Goal: Task Accomplishment & Management: Manage account settings

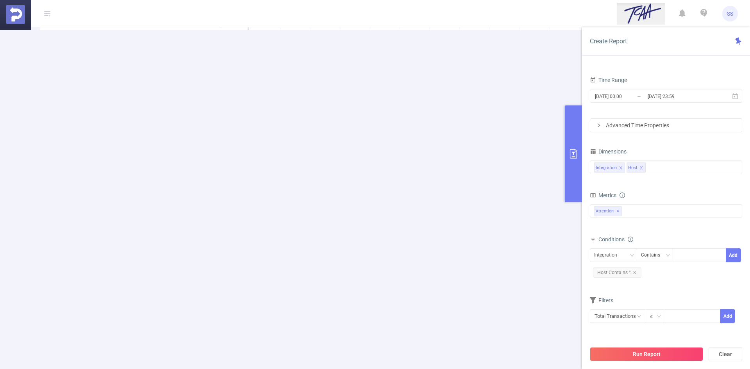
scroll to position [140, 0]
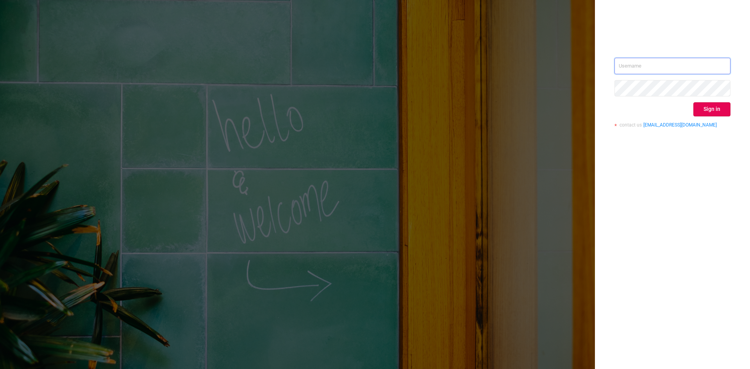
click at [679, 60] on input "text" at bounding box center [673, 66] width 116 height 16
type input "[PERSON_NAME][EMAIL_ADDRESS][DOMAIN_NAME]"
click at [721, 109] on button "Sign in" at bounding box center [712, 109] width 37 height 14
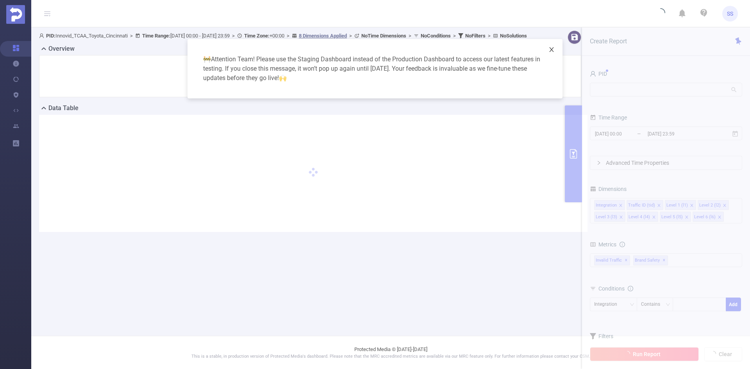
click at [549, 48] on icon "icon: close" at bounding box center [552, 50] width 6 height 6
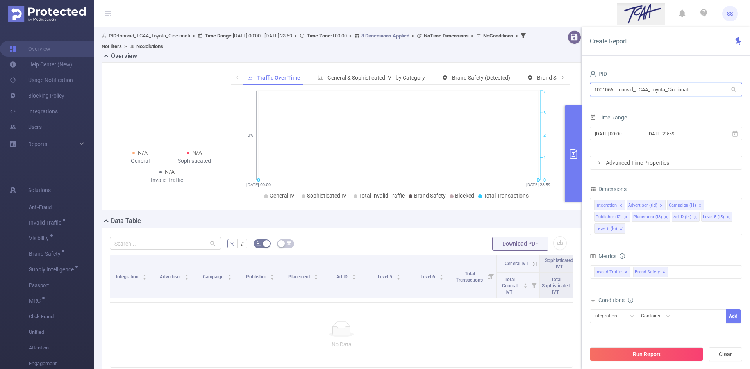
drag, startPoint x: 722, startPoint y: 91, endPoint x: 499, endPoint y: 90, distance: 223.6
click at [499, 90] on section "PID: Innovid_TCAA_Toyota_Cincinnati > Time Range: 2024-12-09 00:00 - 2024-12-09…" at bounding box center [422, 229] width 657 height 404
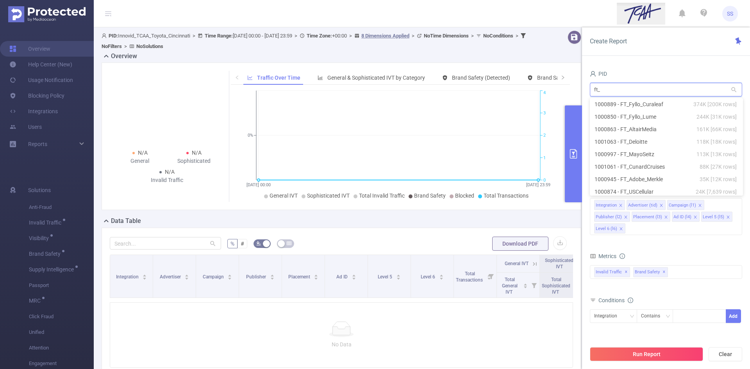
scroll to position [2, 0]
type input "ft_tw"
click at [642, 104] on li "1000971 - FT_TW_Gnomi 10K [4,226 rows]" at bounding box center [666, 104] width 152 height 13
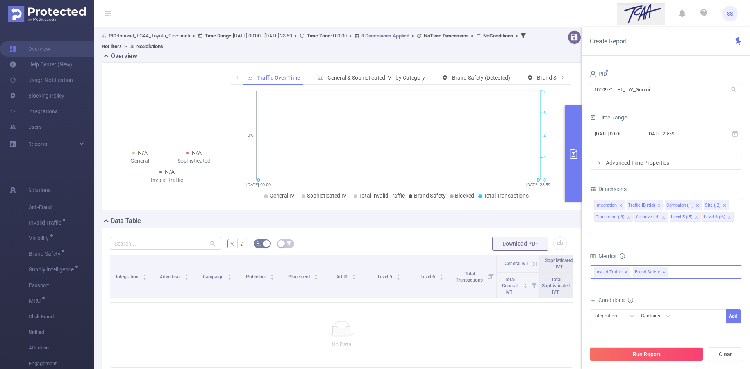
click at [663, 268] on span "✕" at bounding box center [664, 272] width 3 height 9
click at [627, 268] on span "✕" at bounding box center [626, 272] width 3 height 9
click at [628, 217] on icon "icon: close" at bounding box center [628, 217] width 3 height 3
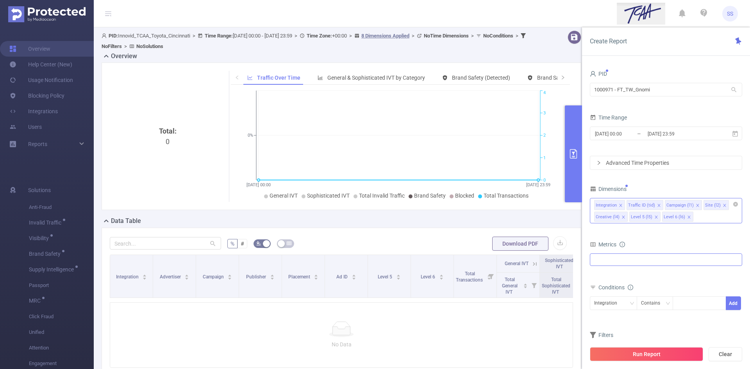
click at [619, 205] on icon "icon: close" at bounding box center [621, 206] width 4 height 4
click at [621, 218] on icon "icon: close" at bounding box center [622, 217] width 4 height 4
click at [664, 204] on icon "icon: close" at bounding box center [666, 206] width 4 height 4
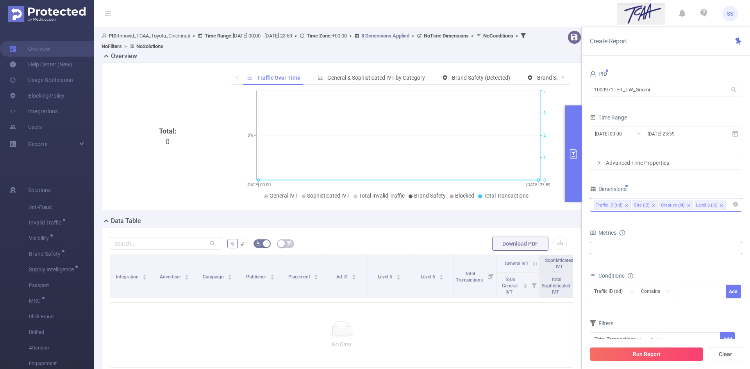
click at [652, 205] on icon "icon: close" at bounding box center [654, 206] width 4 height 4
click at [661, 207] on icon "icon: close" at bounding box center [662, 205] width 3 height 3
click at [659, 205] on icon "icon: close" at bounding box center [659, 205] width 3 height 3
click at [629, 357] on button "Run Report" at bounding box center [646, 354] width 113 height 14
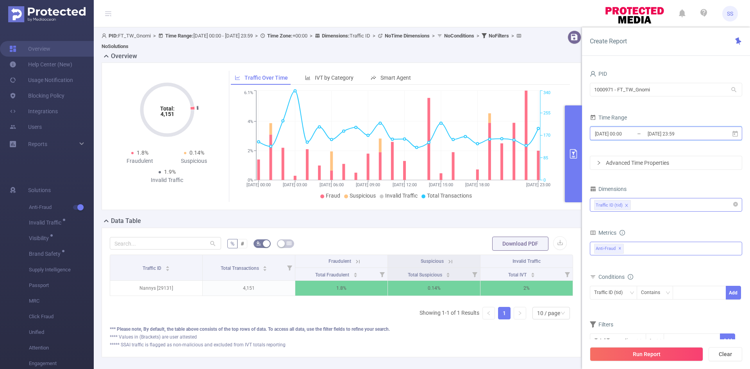
click at [660, 140] on span "2024-12-09 00:00 _ 2024-12-09 23:59" at bounding box center [666, 134] width 152 height 14
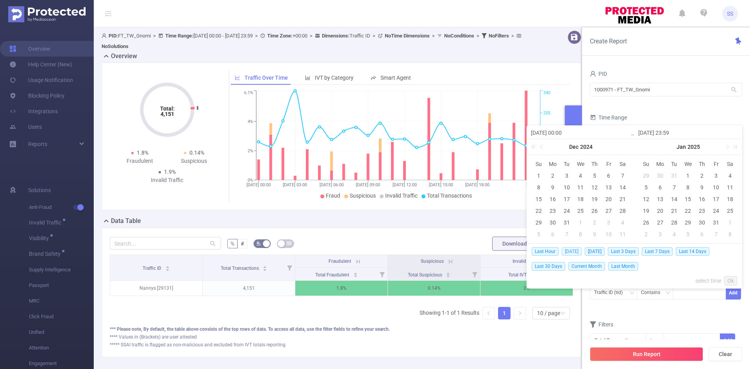
click at [569, 251] on span "[DATE]" at bounding box center [572, 251] width 20 height 9
type input "2025-09-17 00:00"
type input "[DATE] 23:59"
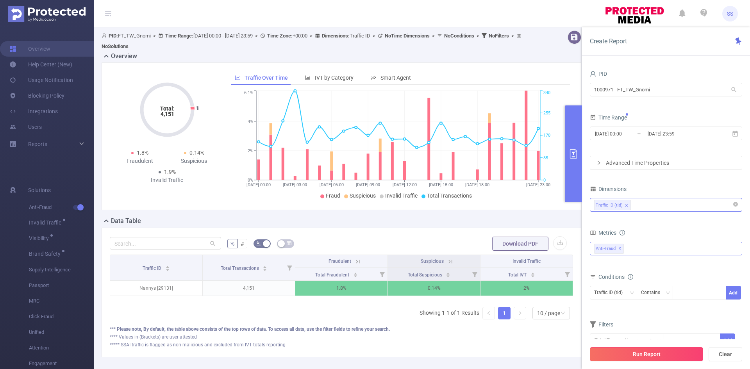
click at [654, 356] on button "Run Report" at bounding box center [646, 354] width 113 height 14
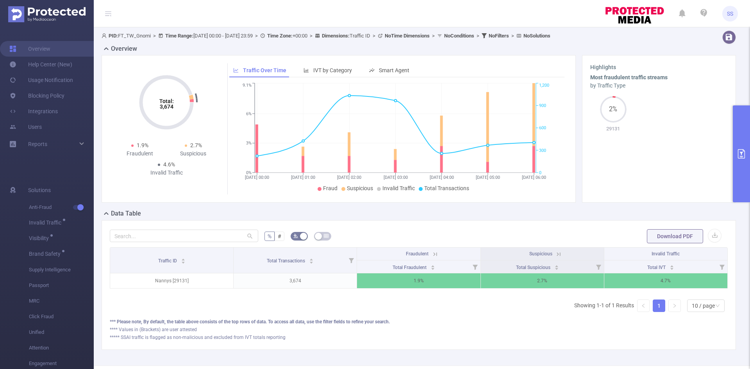
click at [743, 173] on button "primary" at bounding box center [741, 154] width 17 height 97
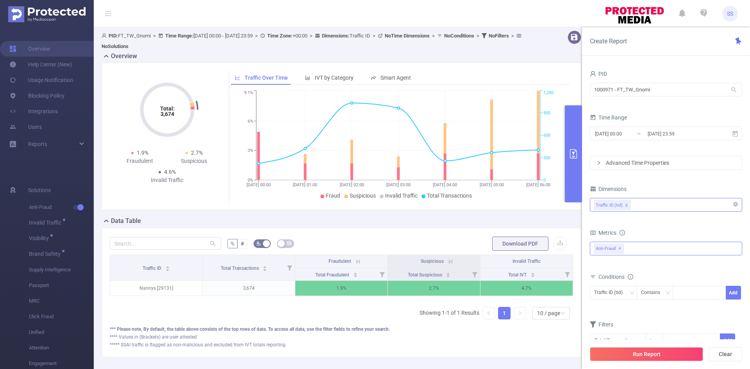
click at [621, 250] on span "✕" at bounding box center [620, 248] width 3 height 9
click at [661, 358] on button "Run Report" at bounding box center [646, 354] width 113 height 14
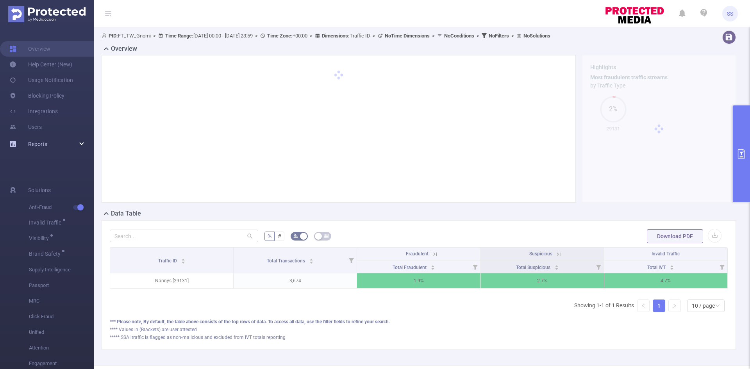
click at [63, 147] on div "Reports" at bounding box center [47, 144] width 94 height 16
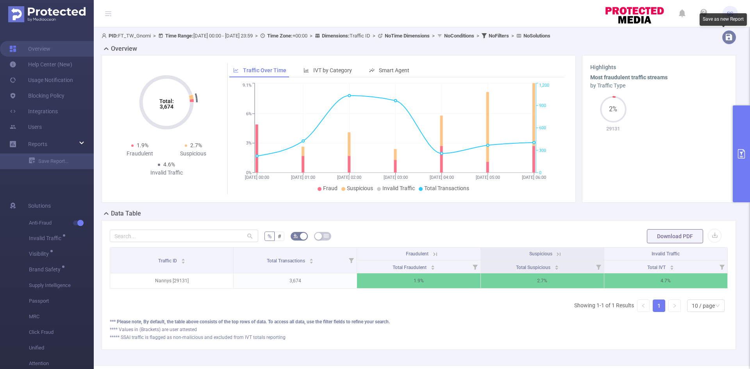
click at [723, 41] on button "button" at bounding box center [730, 37] width 14 height 14
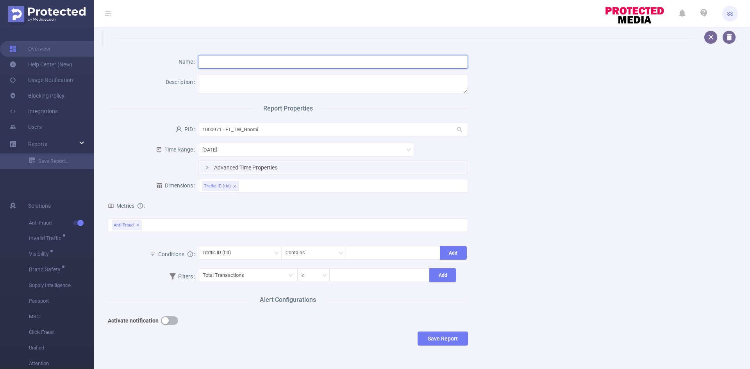
click at [249, 62] on input "text" at bounding box center [333, 62] width 270 height 14
type input "Monthly traffic"
click at [247, 83] on textarea at bounding box center [333, 83] width 270 height 19
type textarea "per tid"
click at [222, 148] on div "[DATE]" at bounding box center [212, 149] width 20 height 13
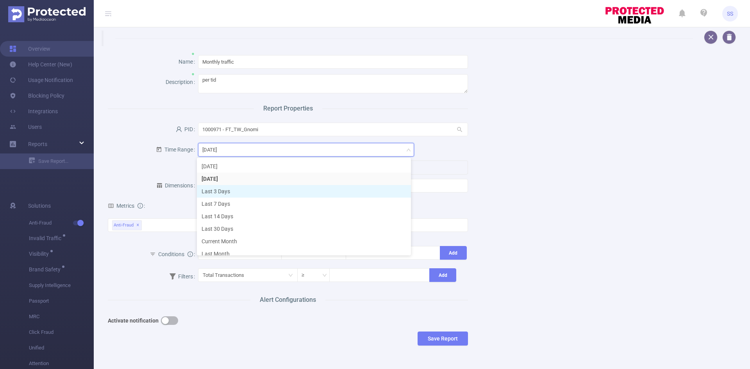
scroll to position [18, 0]
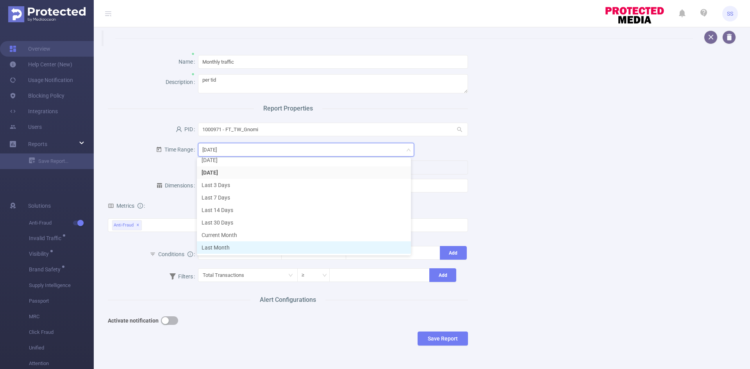
click at [242, 249] on li "Last Month" at bounding box center [304, 248] width 214 height 13
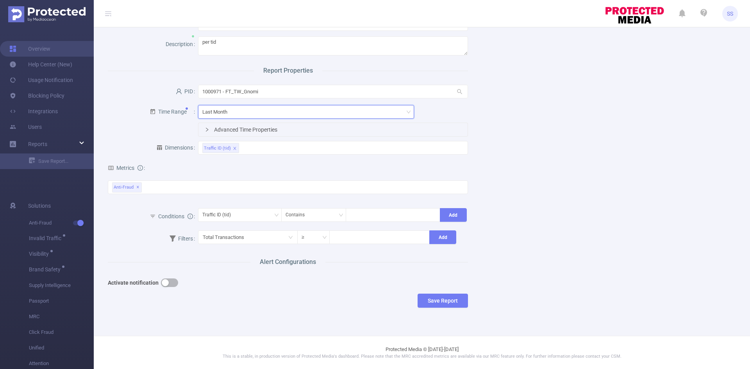
scroll to position [0, 0]
click at [432, 300] on button "Save Report" at bounding box center [443, 301] width 50 height 14
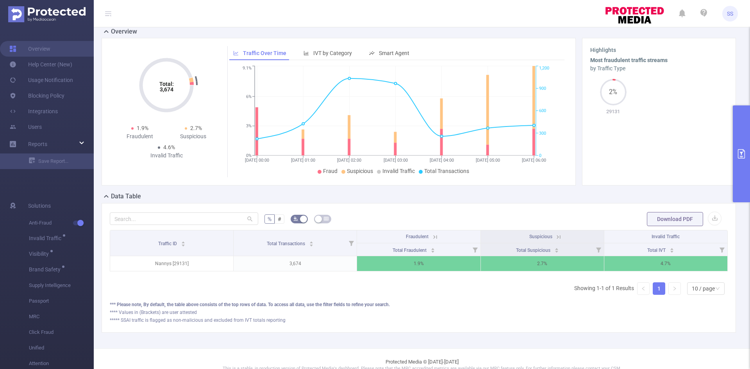
scroll to position [38, 0]
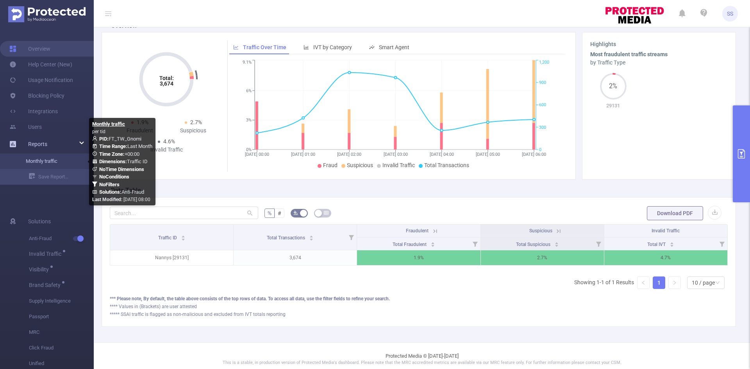
click at [46, 163] on link "Monthly traffic" at bounding box center [50, 162] width 69 height 16
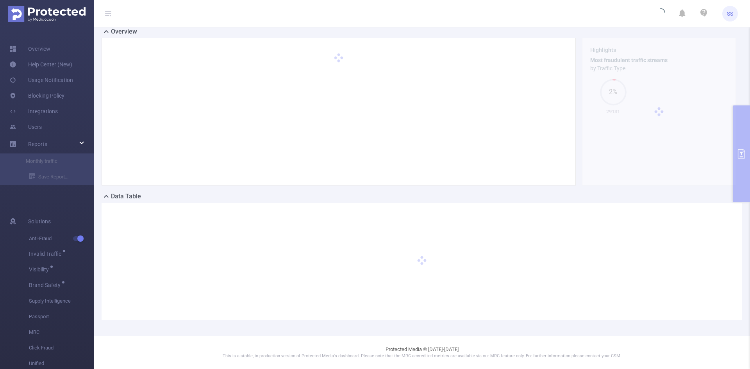
type input "2025-08-01 00:00"
type input "2025-08-31 23:59"
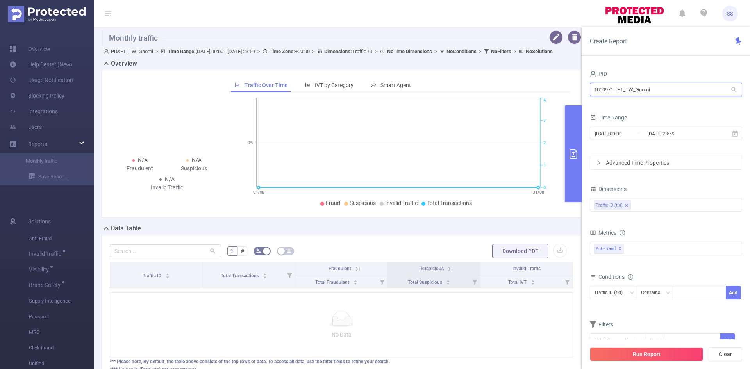
drag, startPoint x: 663, startPoint y: 91, endPoint x: 533, endPoint y: 89, distance: 129.8
click at [533, 89] on section "Monthly traffic PID: FT_TW_Gnomi > Time Range: 2025-08-01 00:00 - 2025-08-31 23…" at bounding box center [422, 216] width 657 height 378
paste input "1049"
drag, startPoint x: 641, startPoint y: 94, endPoint x: 539, endPoint y: 89, distance: 102.9
click at [539, 89] on section "Monthly traffic PID: FT_TW_Gnomi > Time Range: 2025-08-01 00:00 - 2025-08-31 23…" at bounding box center [422, 216] width 657 height 378
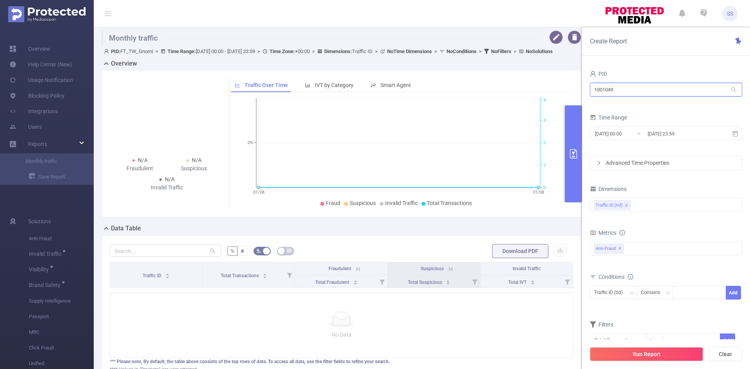
paste input "73"
type input "1001073"
click at [656, 103] on li "1001073 - FT_AM_Ministerio_da_Saude_Debrito 0" at bounding box center [666, 106] width 152 height 13
click at [656, 134] on input "2025-08-31 23:59" at bounding box center [678, 134] width 63 height 11
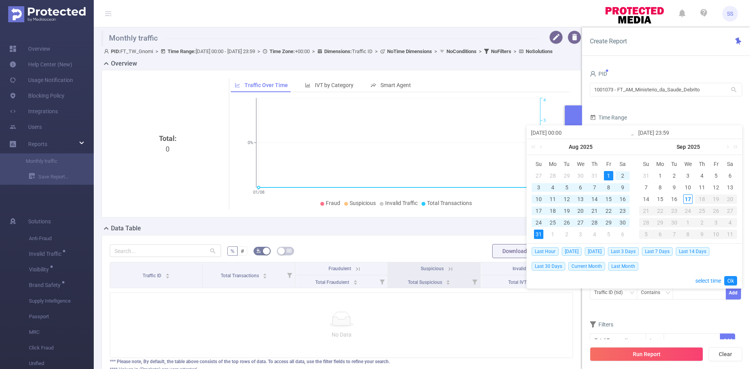
click at [550, 133] on input "2025-08-01 00:00" at bounding box center [581, 132] width 100 height 9
type input "2025-02-01 00:00"
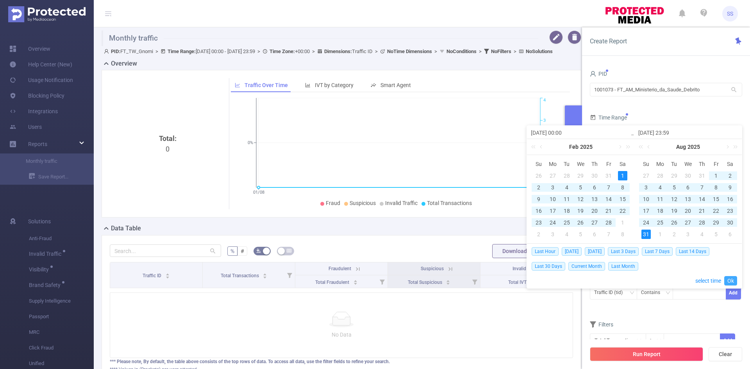
type input "2025-02-01 00:00"
click at [727, 278] on link "Ok" at bounding box center [731, 280] width 13 height 9
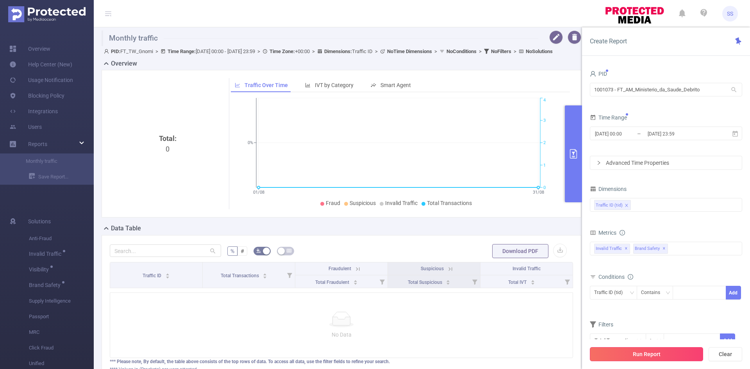
click at [660, 351] on button "Run Report" at bounding box center [646, 354] width 113 height 14
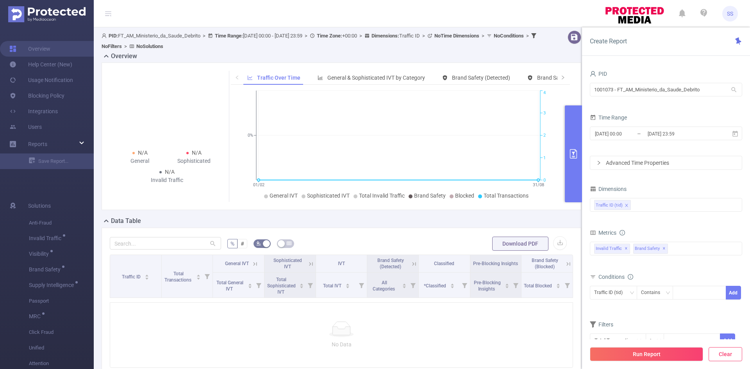
click at [731, 356] on button "Clear" at bounding box center [726, 354] width 34 height 14
type input "2025-09-17 06:00"
type input "2025-09-17 06:59"
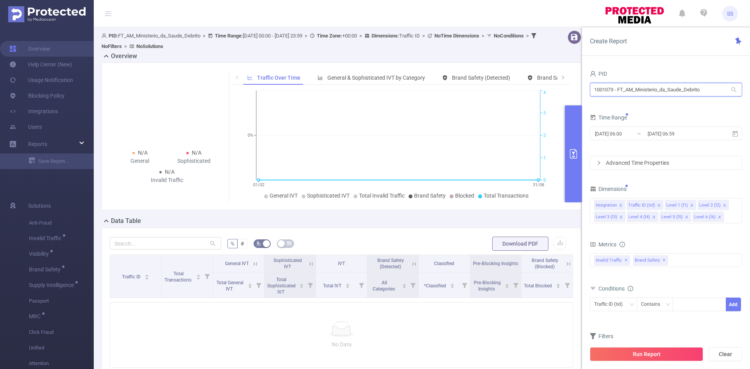
drag, startPoint x: 708, startPoint y: 89, endPoint x: 464, endPoint y: 88, distance: 244.3
click at [464, 88] on section "PID: FT_AM_Ministerio_da_Saude_Debrito > Time Range: 2025-02-01 00:00 - 2025-08…" at bounding box center [422, 229] width 657 height 404
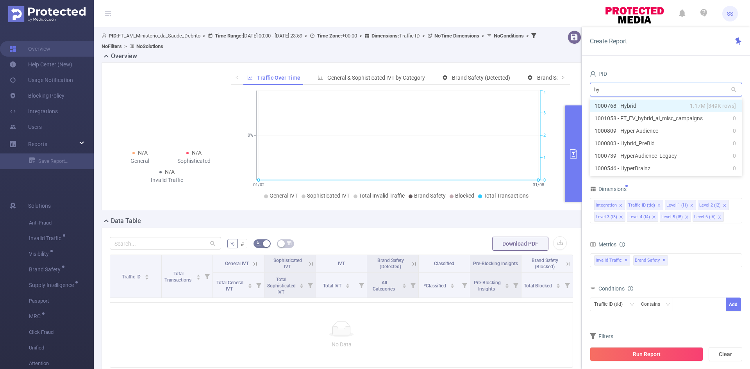
type input "hyb"
click at [731, 103] on span "1.17M [349K rows]" at bounding box center [713, 106] width 46 height 9
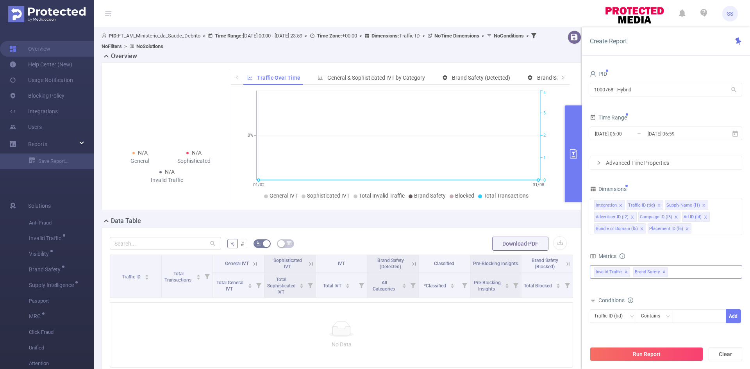
click at [663, 273] on span "✕" at bounding box center [664, 272] width 3 height 9
click at [652, 134] on input "2025-09-17 06:59" at bounding box center [678, 134] width 63 height 11
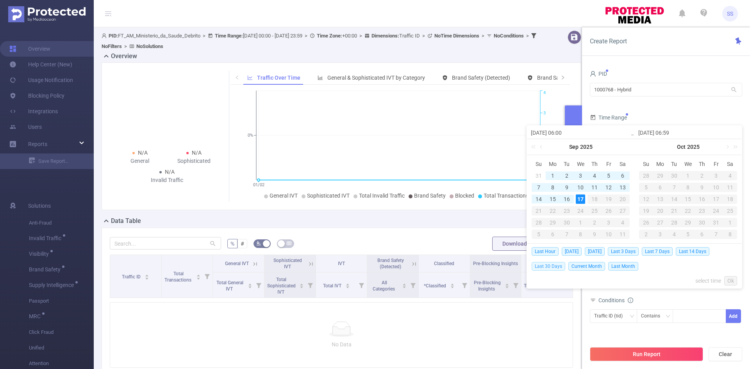
click at [558, 266] on span "Last 30 Days" at bounding box center [549, 266] width 34 height 9
type input "[DATE] 00:00"
type input "[DATE] 23:59"
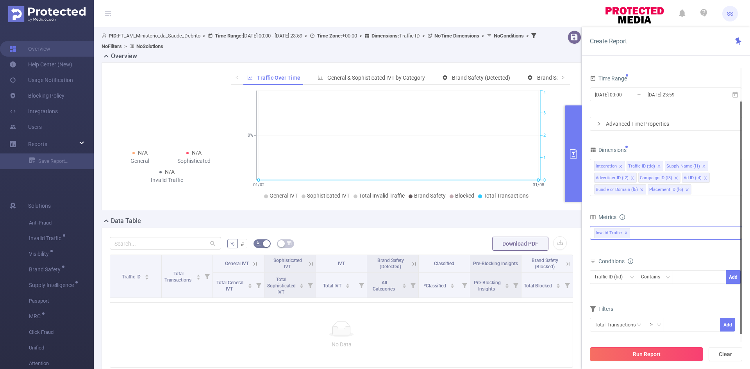
click at [643, 357] on button "Run Report" at bounding box center [646, 354] width 113 height 14
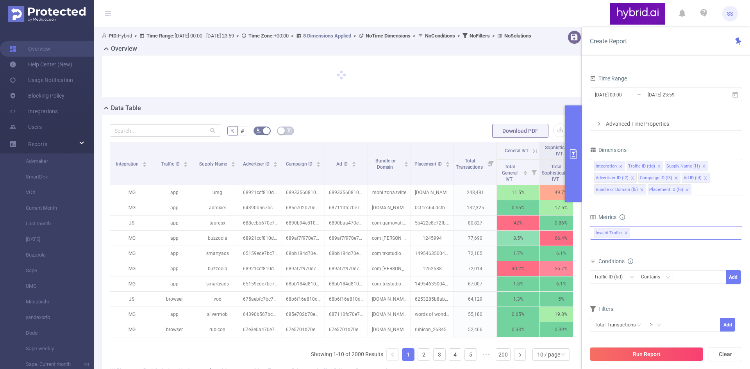
click at [571, 167] on button "primary" at bounding box center [573, 154] width 17 height 97
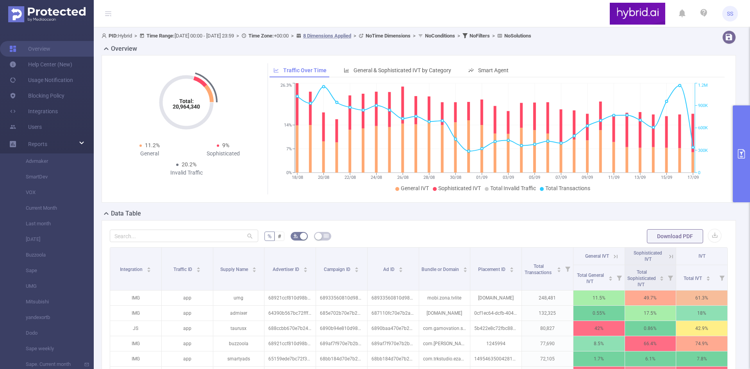
click at [105, 11] on icon at bounding box center [108, 14] width 6 height 6
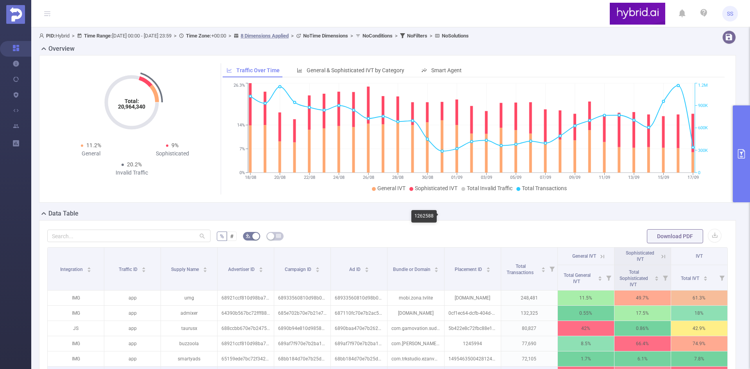
scroll to position [78, 0]
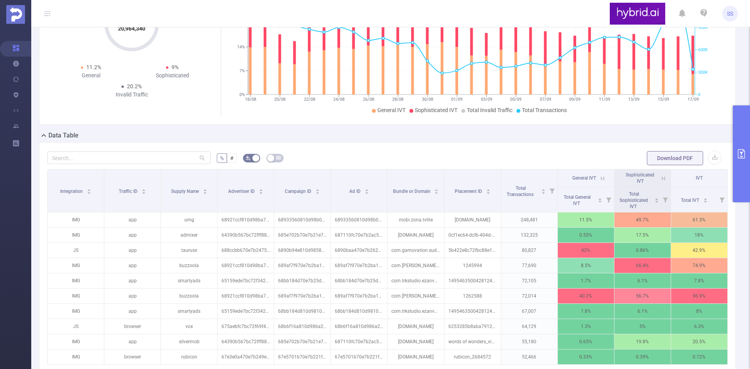
click at [599, 178] on icon at bounding box center [602, 178] width 7 height 7
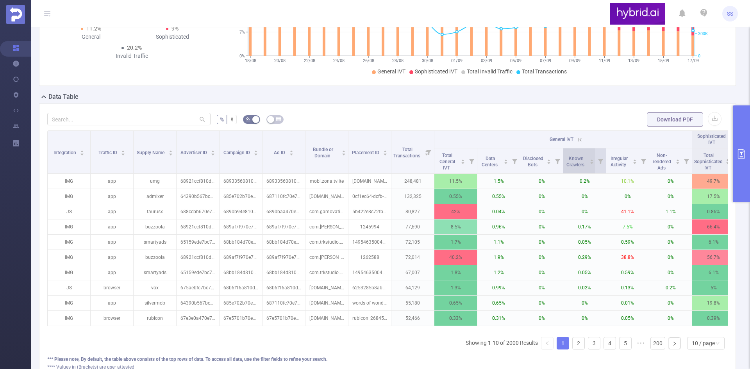
scroll to position [117, 0]
click at [580, 135] on icon at bounding box center [578, 139] width 9 height 8
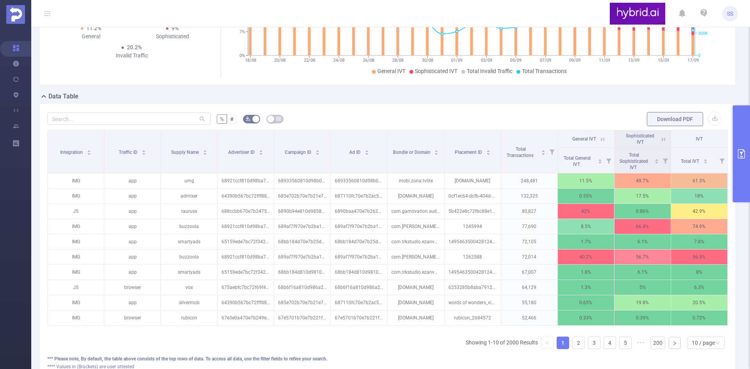
click at [658, 137] on icon at bounding box center [662, 139] width 9 height 8
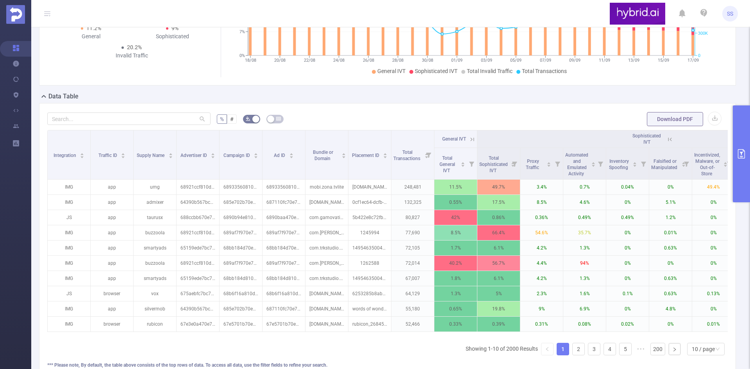
click at [672, 140] on icon at bounding box center [670, 139] width 7 height 7
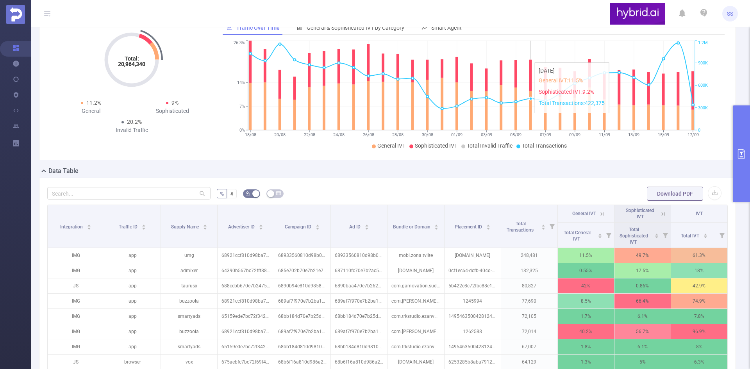
scroll to position [0, 0]
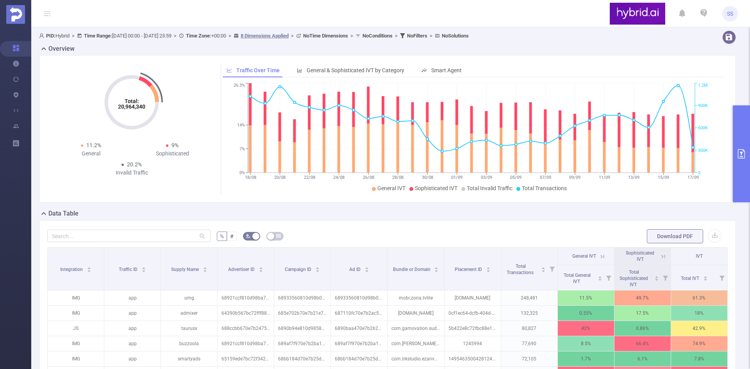
click at [742, 147] on button "primary" at bounding box center [741, 154] width 17 height 97
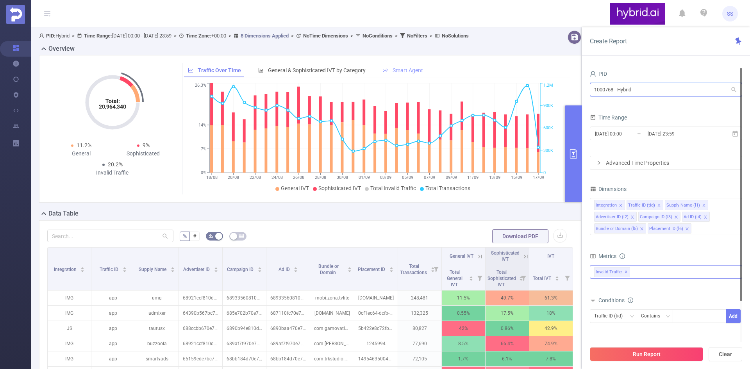
drag, startPoint x: 677, startPoint y: 91, endPoint x: 414, endPoint y: 73, distance: 263.3
click at [414, 73] on section "PID: Hybrid > Time Range: 2025-08-18 00:00 - 2025-09-17 23:59 > Time Zone: +00:…" at bounding box center [390, 269] width 719 height 485
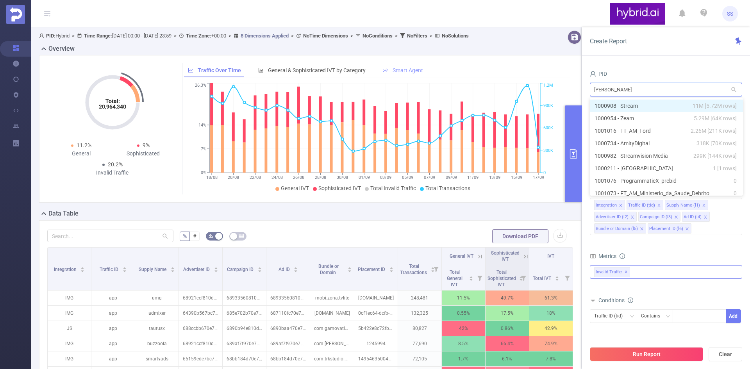
type input "amity"
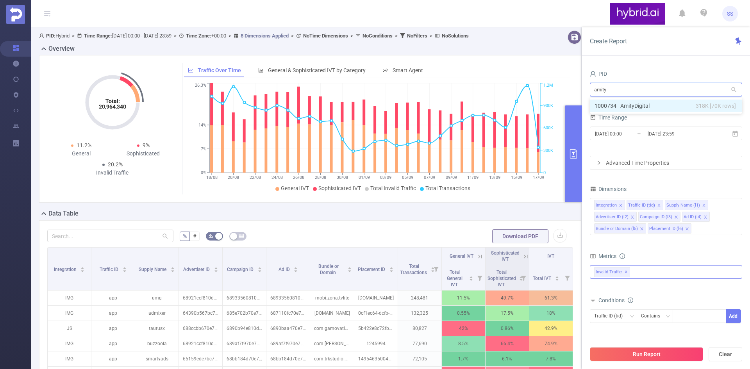
click at [635, 106] on li "1000734 - AmityDigital 318K [70K rows]" at bounding box center [666, 106] width 152 height 13
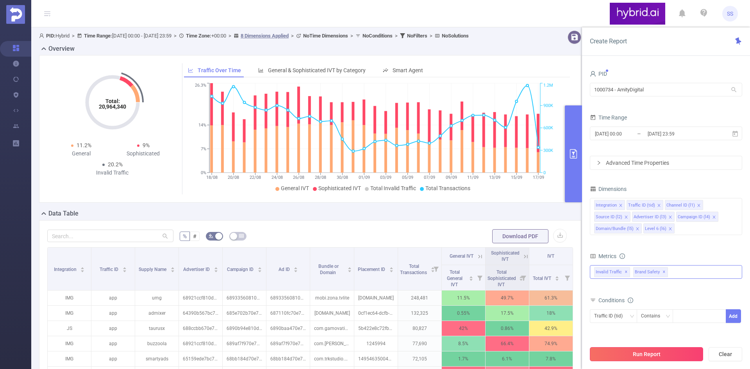
click at [672, 358] on button "Run Report" at bounding box center [646, 354] width 113 height 14
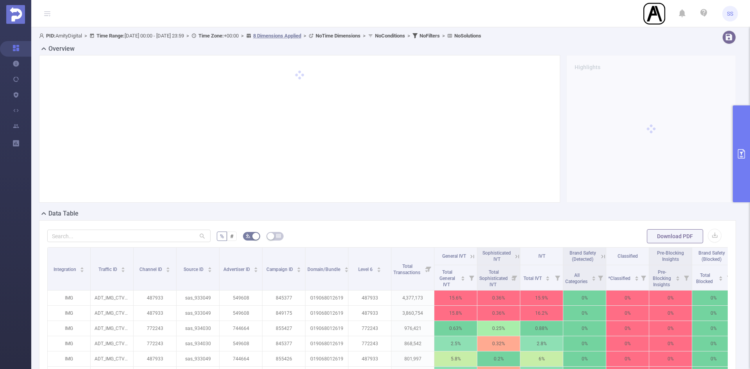
click at [738, 153] on icon "primary" at bounding box center [741, 153] width 9 height 9
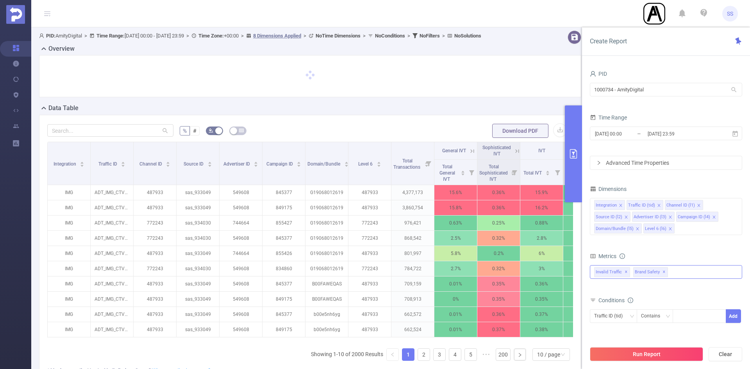
click at [575, 163] on button "primary" at bounding box center [573, 154] width 17 height 97
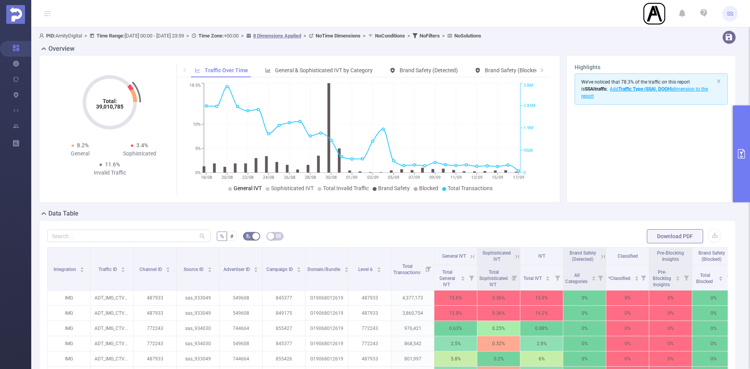
click at [248, 190] on span "General IVT" at bounding box center [248, 188] width 28 height 6
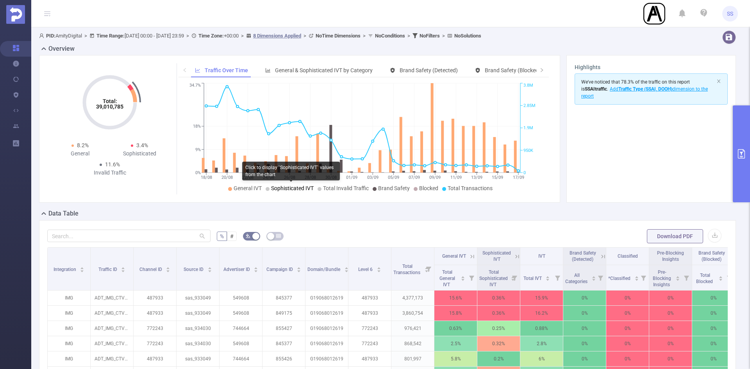
click at [283, 189] on span "Sophisticated IVT" at bounding box center [292, 188] width 43 height 6
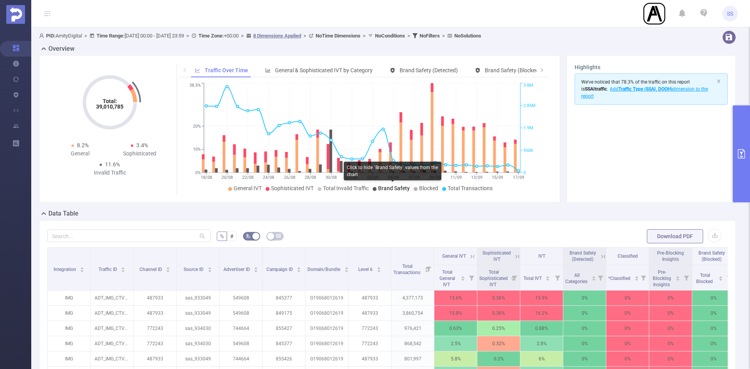
click at [378, 189] on span "Brand Safety" at bounding box center [394, 188] width 32 height 6
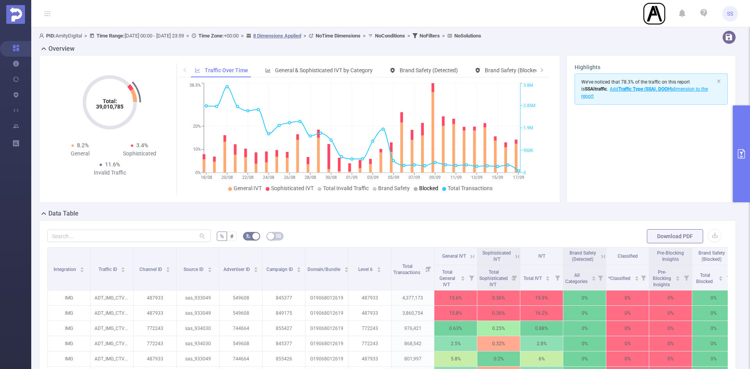
click at [425, 190] on span "Blocked" at bounding box center [428, 188] width 19 height 6
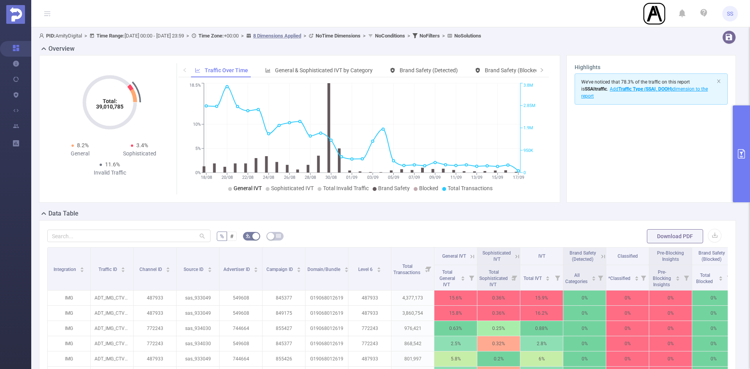
click at [244, 186] on span "General IVT" at bounding box center [248, 188] width 28 height 6
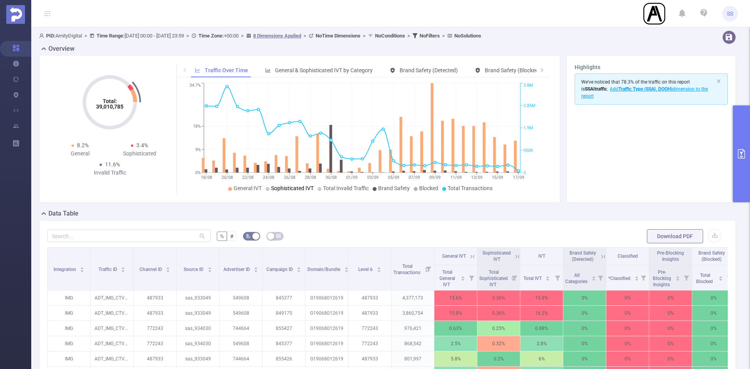
click at [281, 186] on span "Sophisticated IVT" at bounding box center [292, 188] width 43 height 6
click at [380, 187] on span "Brand Safety" at bounding box center [394, 188] width 32 height 6
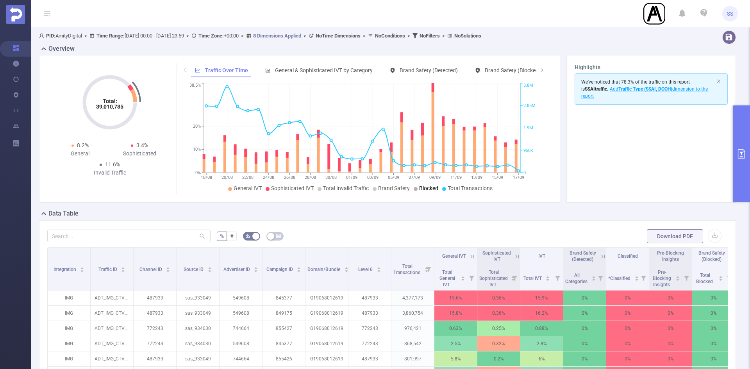
click at [430, 189] on span "Blocked" at bounding box center [428, 188] width 19 height 6
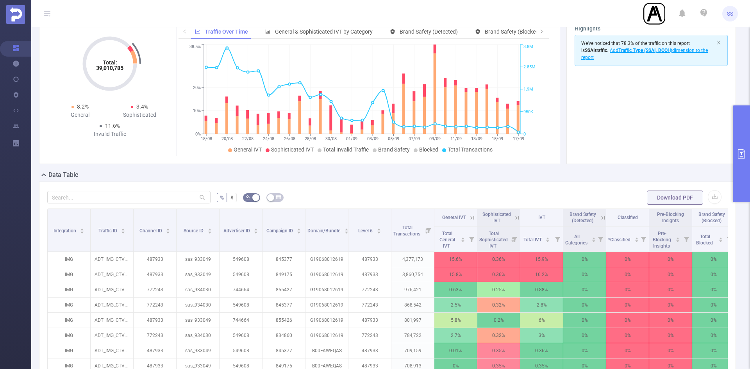
scroll to position [156, 0]
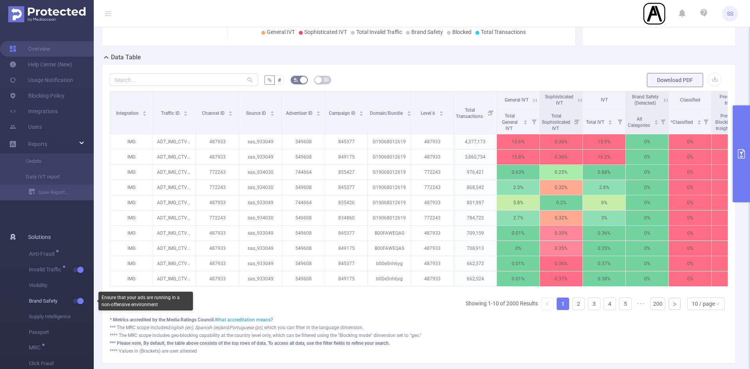
click at [75, 299] on span "button" at bounding box center [80, 301] width 10 height 4
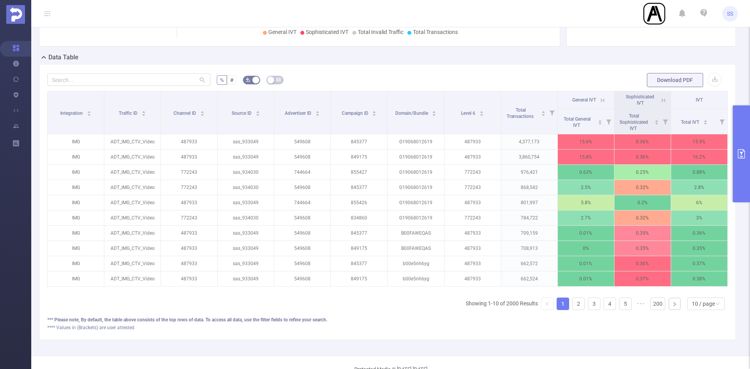
click at [599, 98] on icon at bounding box center [602, 100] width 7 height 7
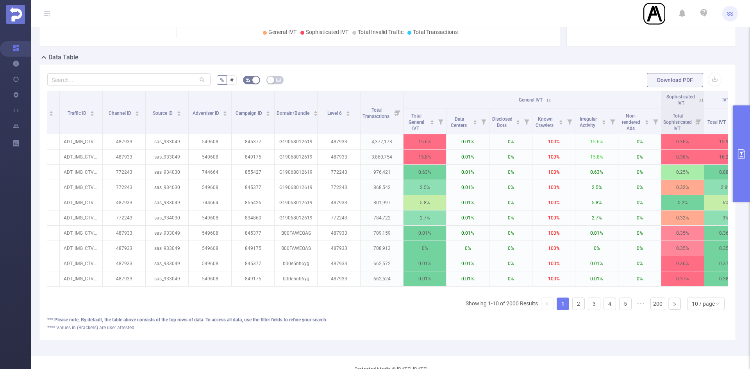
scroll to position [0, 58]
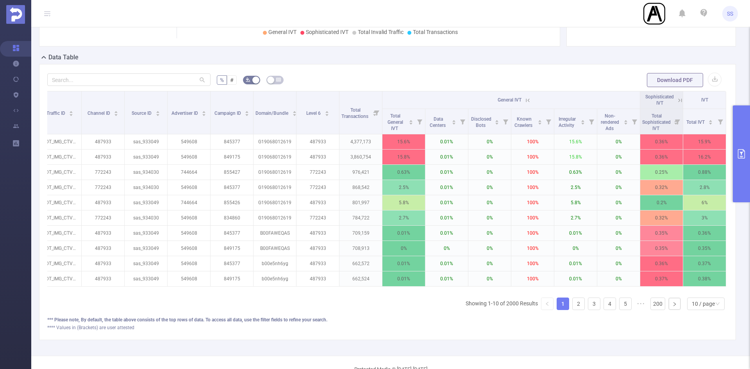
click at [525, 101] on icon at bounding box center [528, 100] width 7 height 7
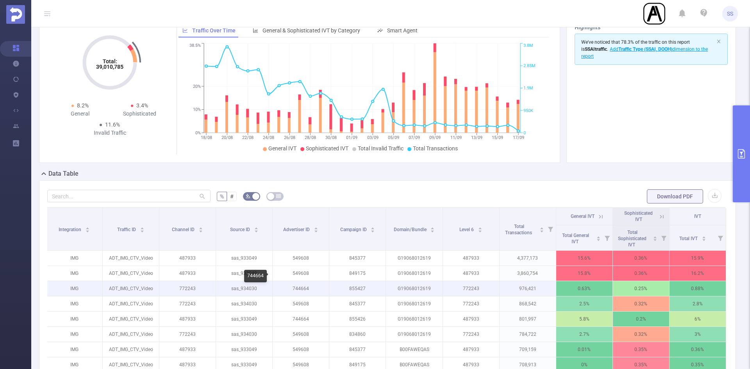
scroll to position [39, 0]
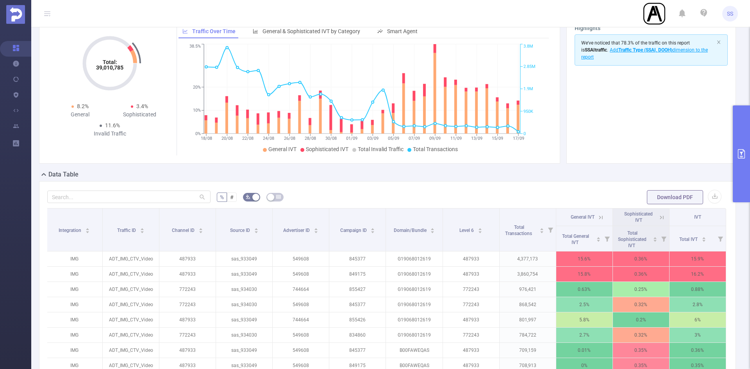
click at [743, 141] on button "primary" at bounding box center [741, 154] width 17 height 97
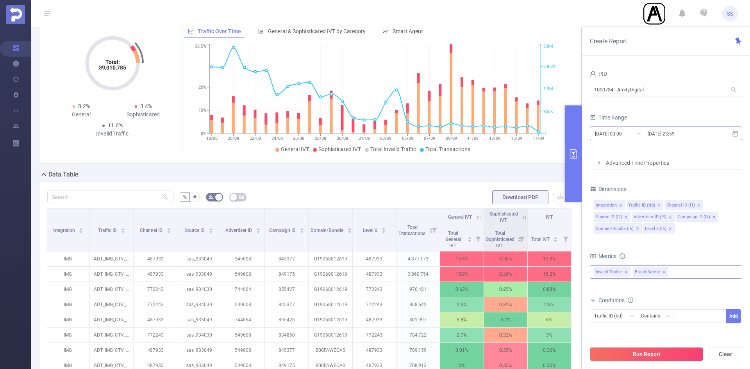
click at [687, 134] on input "[DATE] 23:59" at bounding box center [678, 134] width 63 height 11
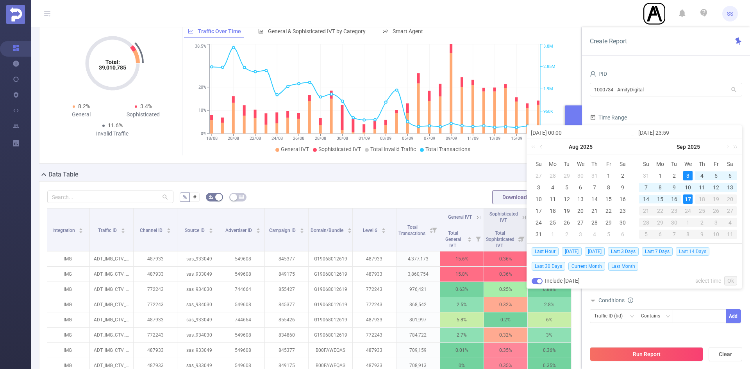
click at [694, 251] on span "Last 14 Days" at bounding box center [693, 251] width 34 height 9
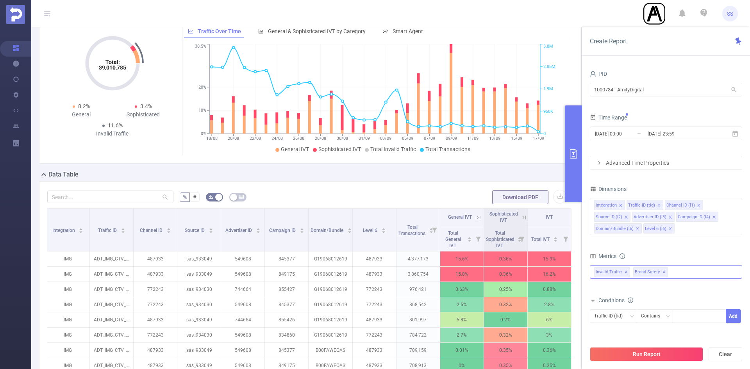
click at [665, 362] on div "Run Report Clear" at bounding box center [666, 355] width 168 height 30
click at [665, 358] on button "Run Report" at bounding box center [646, 354] width 113 height 14
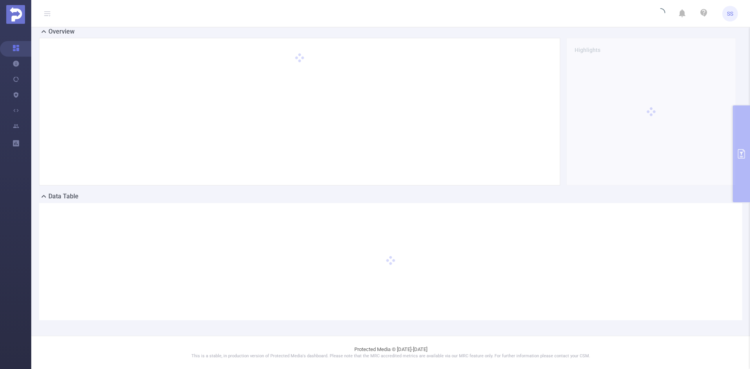
scroll to position [17, 0]
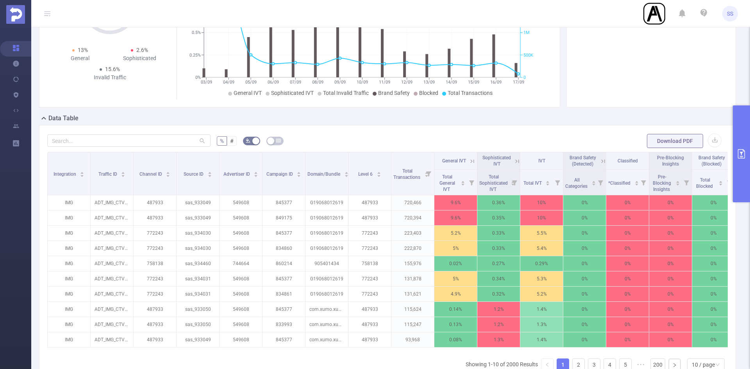
scroll to position [17, 0]
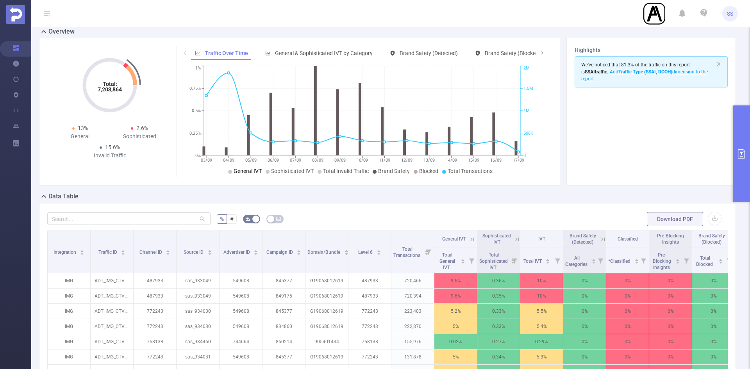
drag, startPoint x: 242, startPoint y: 171, endPoint x: 264, endPoint y: 171, distance: 21.9
click at [243, 171] on span "General IVT" at bounding box center [248, 171] width 28 height 6
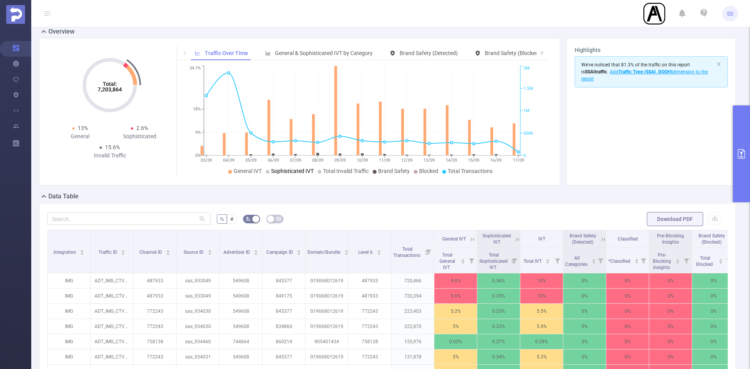
click at [294, 171] on span "Sophisticated IVT" at bounding box center [292, 171] width 43 height 6
click at [377, 171] on li "Brand Safety" at bounding box center [391, 171] width 37 height 8
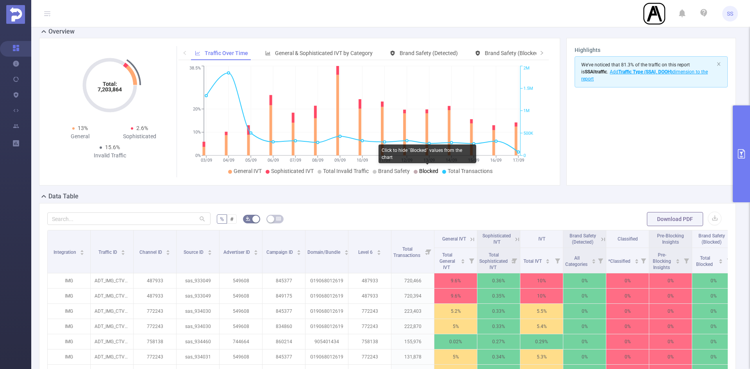
click at [433, 171] on span "Blocked" at bounding box center [428, 171] width 19 height 6
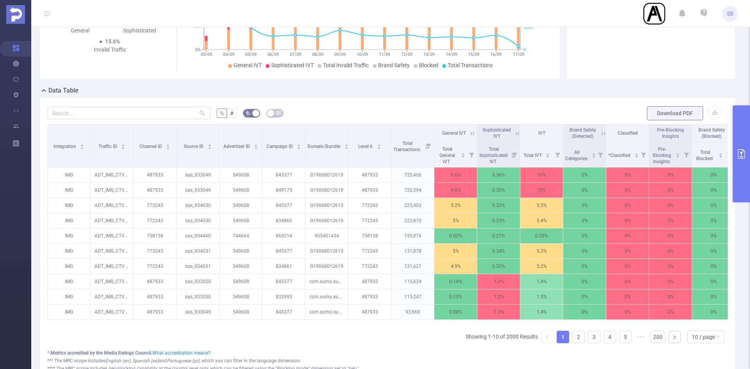
scroll to position [134, 0]
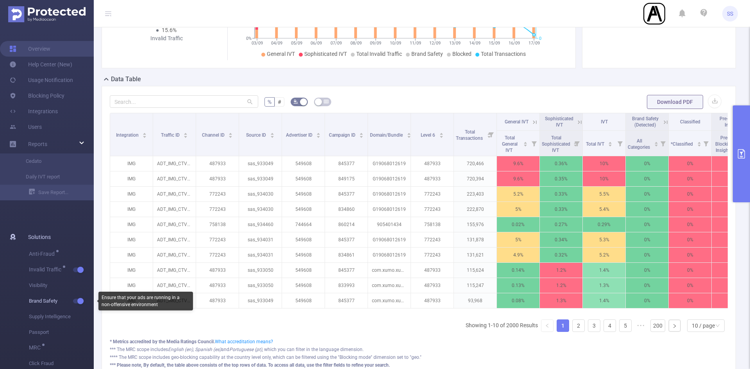
click at [76, 300] on span "button" at bounding box center [80, 301] width 10 height 4
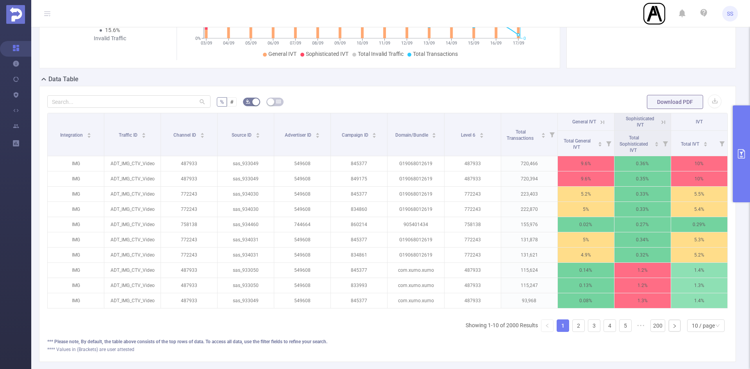
click at [599, 123] on icon at bounding box center [602, 122] width 7 height 7
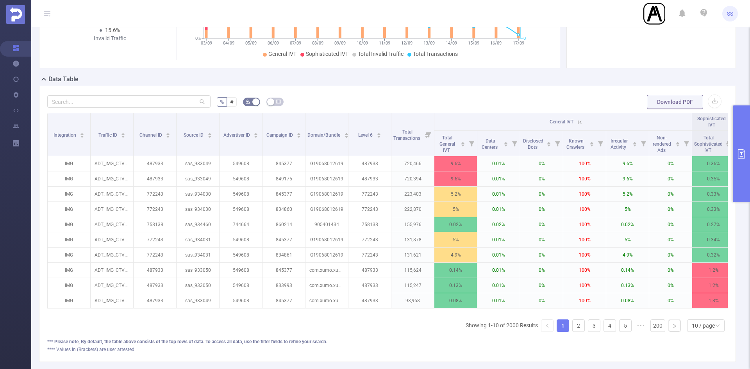
click at [578, 122] on icon at bounding box center [580, 122] width 7 height 7
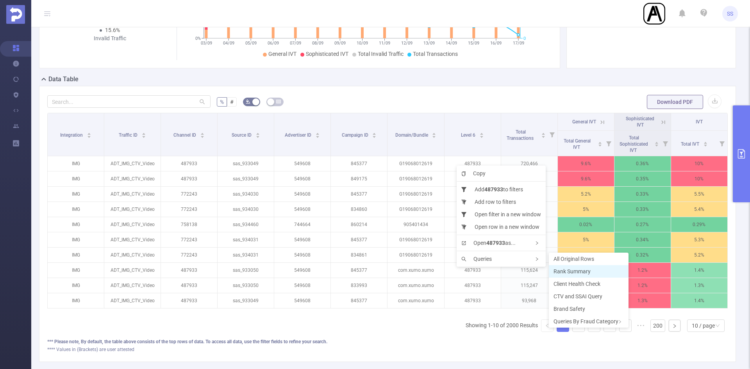
click at [566, 272] on span "Rank Summary" at bounding box center [572, 272] width 37 height 6
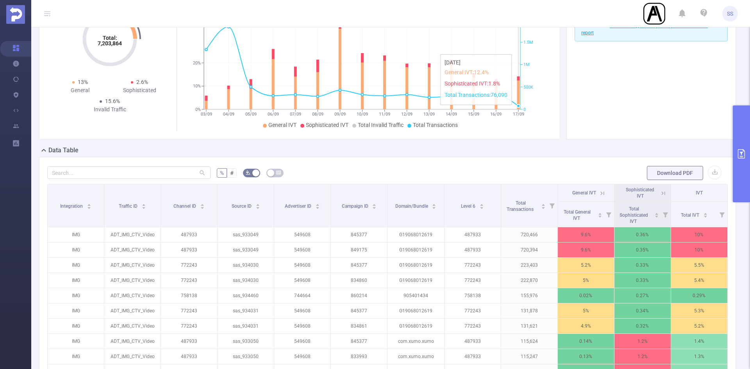
scroll to position [56, 0]
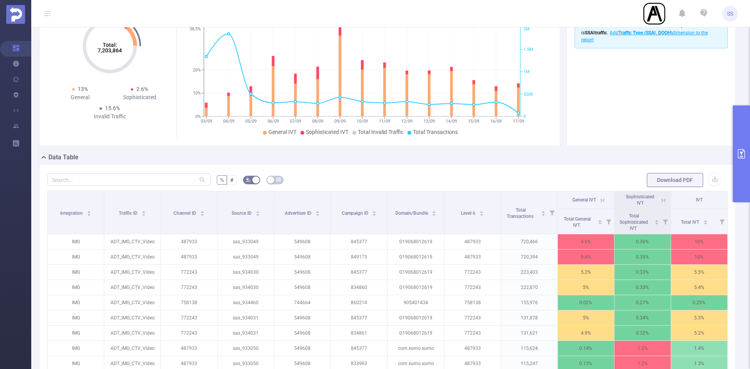
click at [747, 136] on button "primary" at bounding box center [741, 154] width 17 height 97
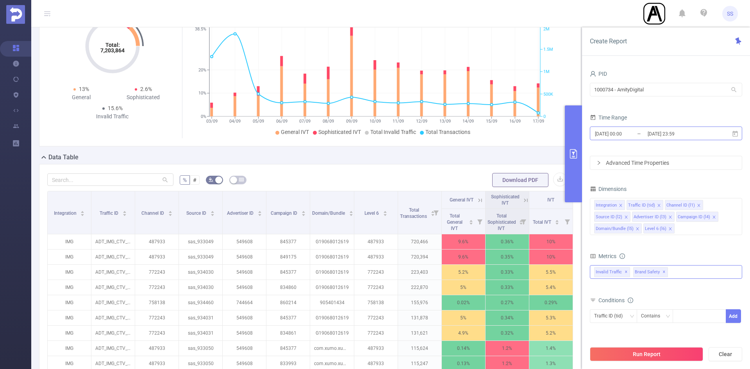
click at [682, 132] on input "[DATE] 23:59" at bounding box center [678, 134] width 63 height 11
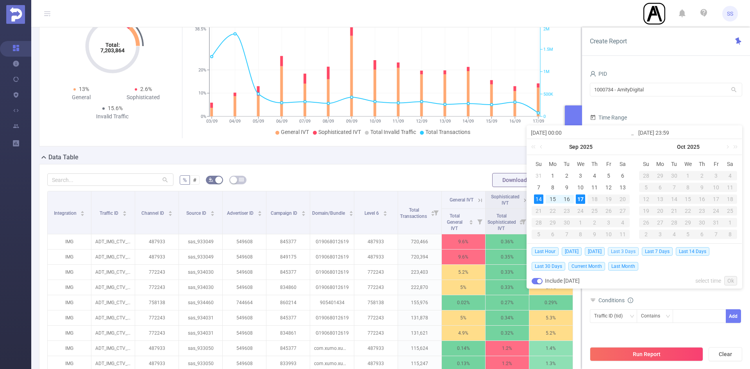
click at [633, 254] on span "Last 3 Days" at bounding box center [623, 251] width 31 height 9
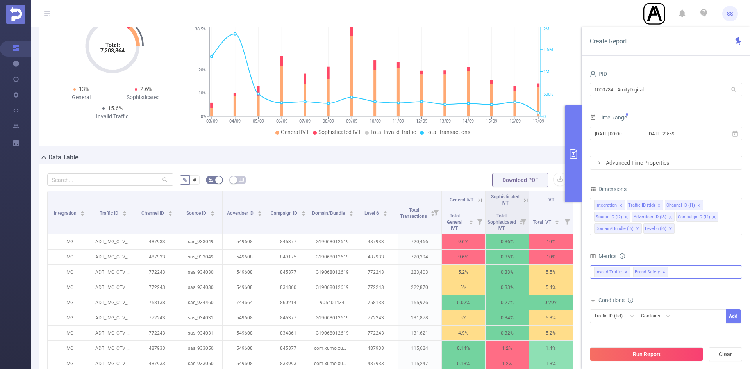
click at [621, 349] on button "Run Report" at bounding box center [646, 354] width 113 height 14
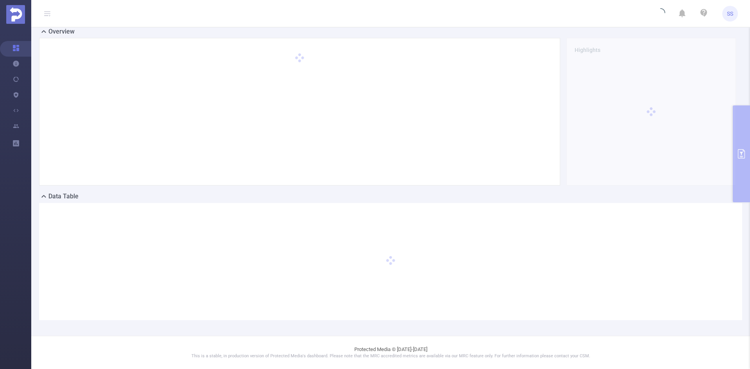
scroll to position [17, 0]
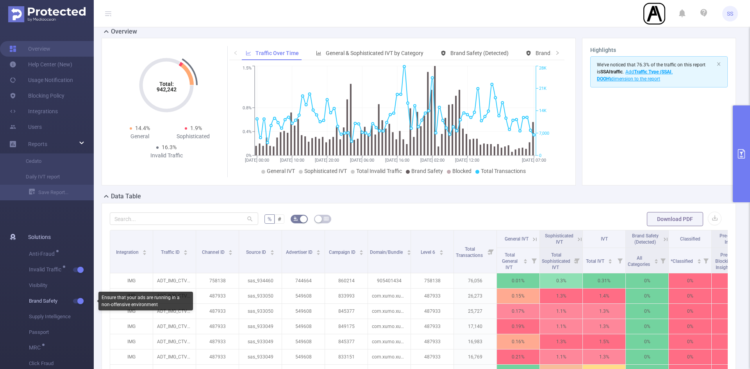
click at [75, 302] on span "button" at bounding box center [80, 301] width 10 height 4
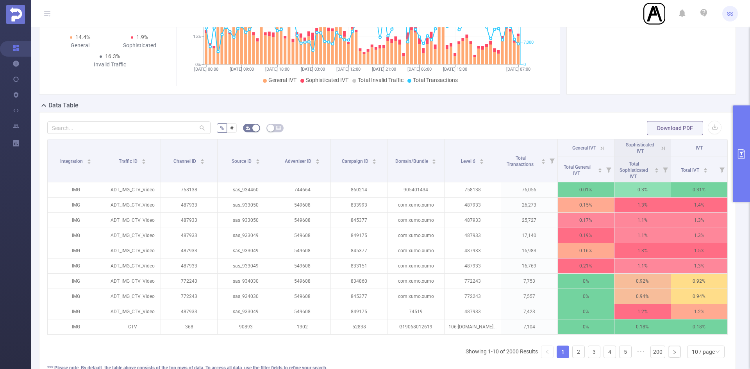
scroll to position [134, 0]
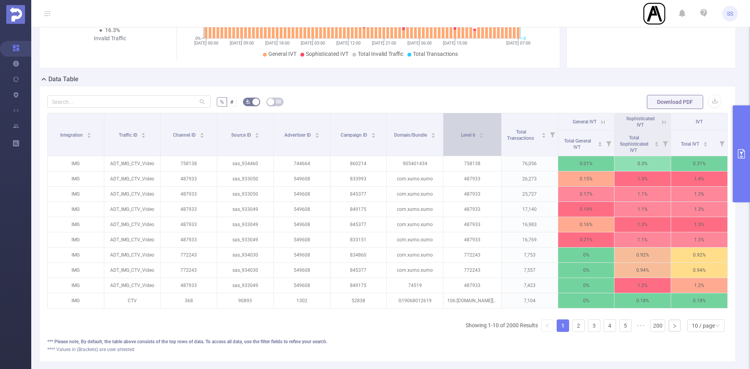
click at [495, 143] on th "Level 6" at bounding box center [473, 134] width 58 height 43
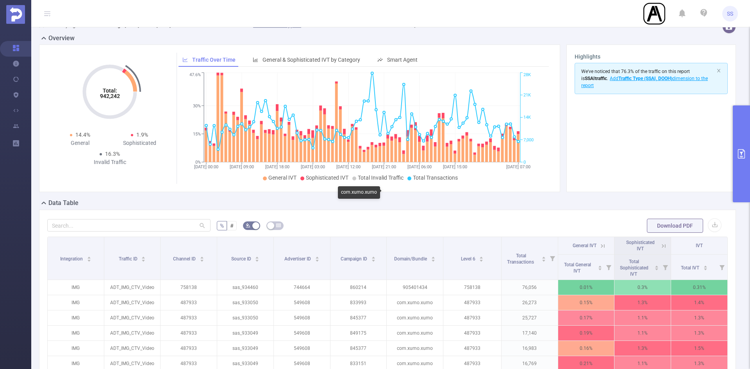
scroll to position [0, 0]
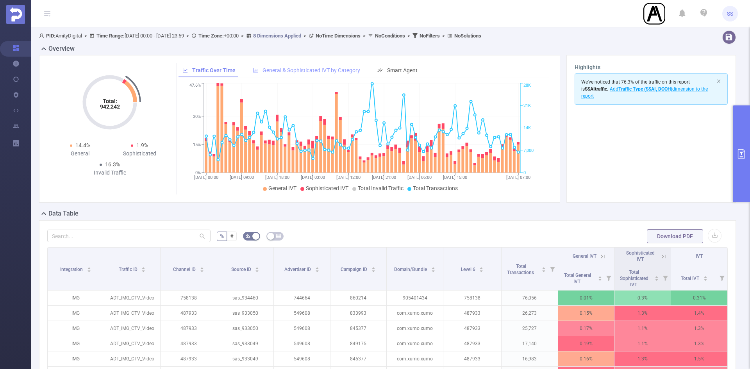
click at [326, 68] on span "General & Sophisticated IVT by Category" at bounding box center [312, 70] width 98 height 6
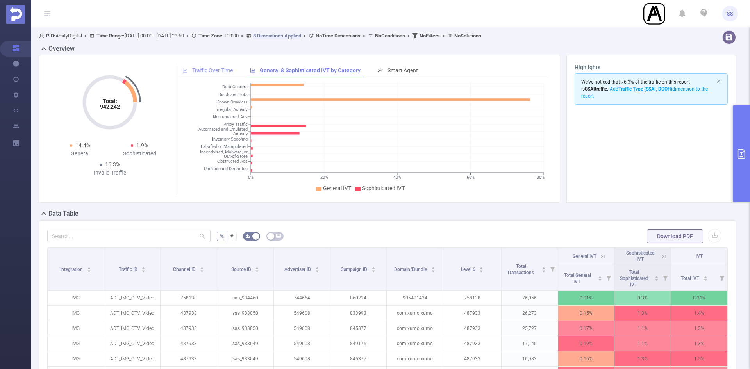
click at [211, 72] on span "Traffic Over Time" at bounding box center [212, 70] width 41 height 6
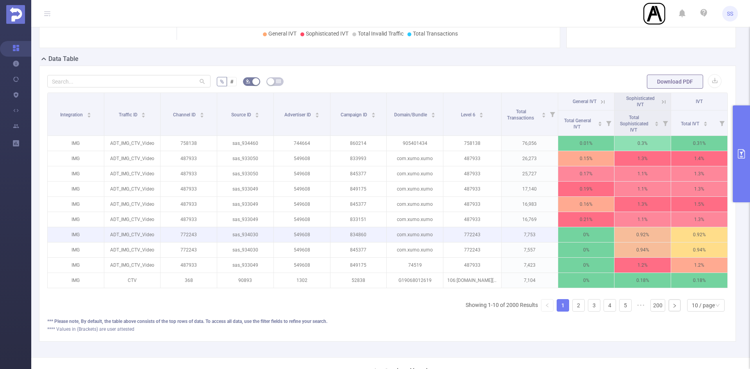
scroll to position [156, 0]
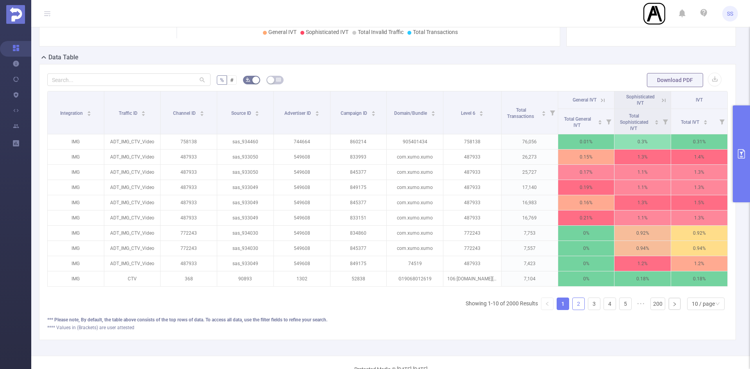
click at [573, 304] on link "2" at bounding box center [579, 304] width 12 height 12
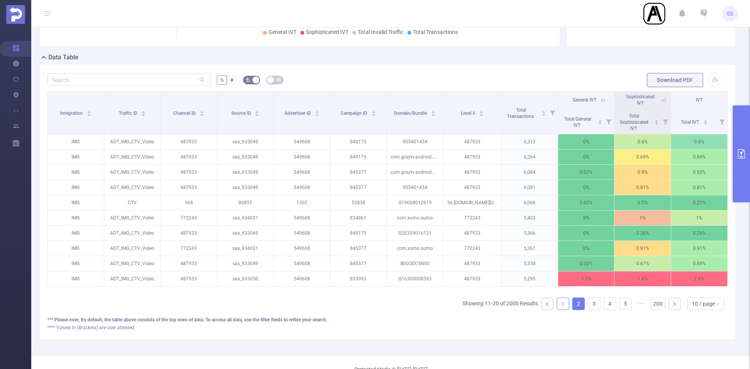
click at [557, 308] on link "1" at bounding box center [563, 304] width 12 height 12
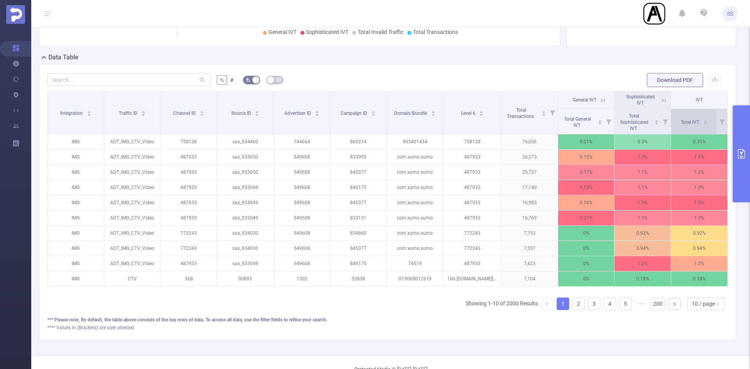
click at [681, 125] on div "Total IVT" at bounding box center [694, 122] width 27 height 8
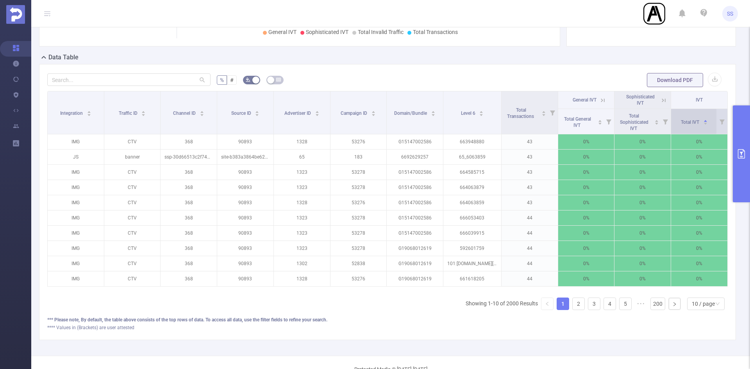
click at [681, 125] on div "Total IVT" at bounding box center [694, 122] width 27 height 8
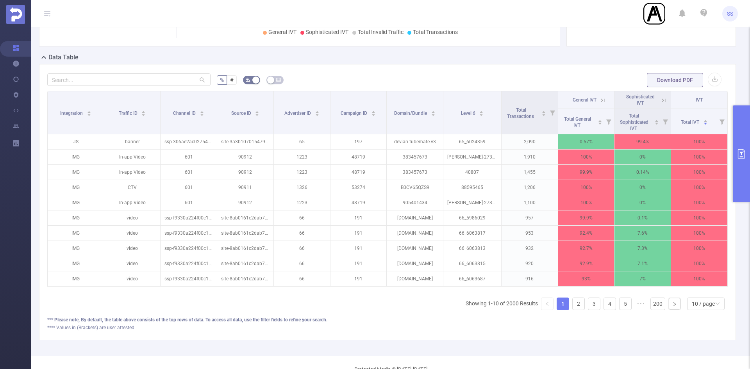
click at [601, 101] on icon at bounding box center [603, 100] width 7 height 7
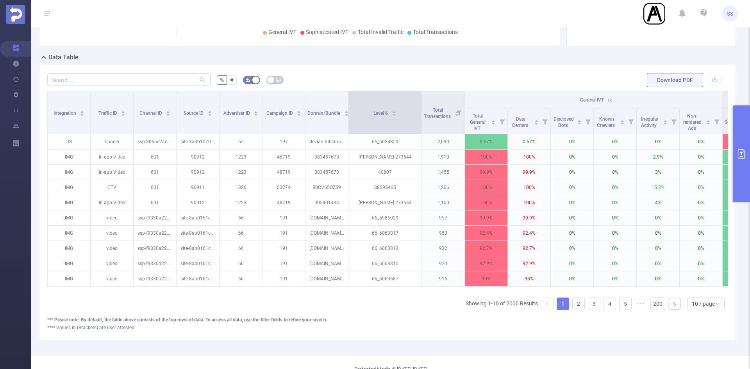
drag, startPoint x: 391, startPoint y: 120, endPoint x: 420, endPoint y: 125, distance: 29.7
click at [420, 125] on span at bounding box center [422, 112] width 4 height 43
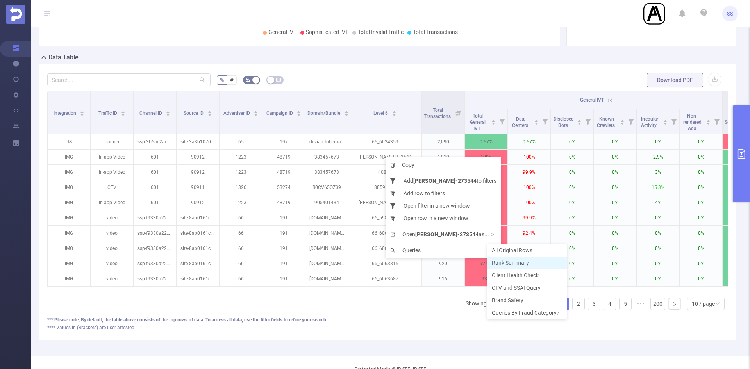
click at [502, 262] on span "Rank Summary" at bounding box center [510, 263] width 37 height 6
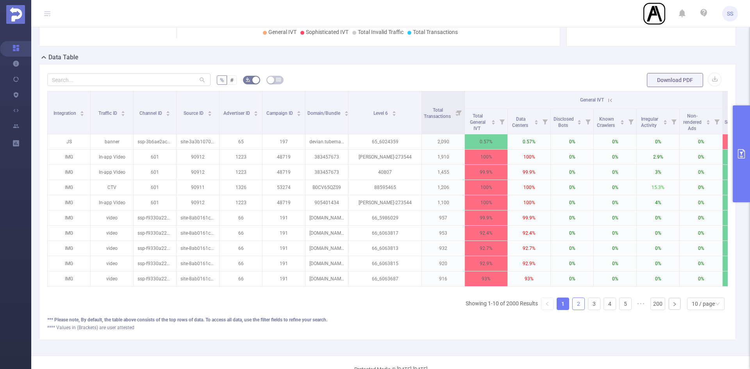
click at [579, 310] on li "2" at bounding box center [579, 304] width 13 height 13
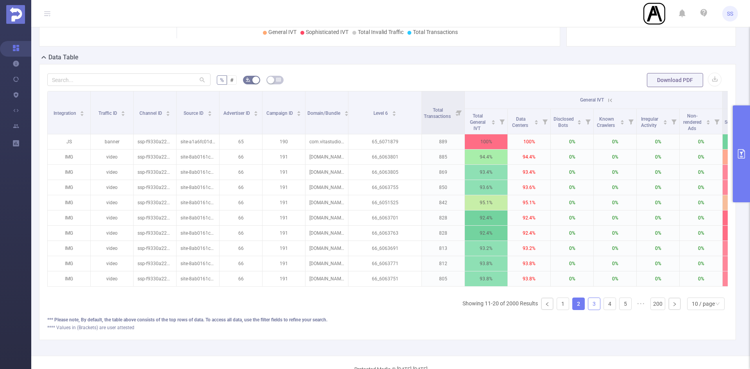
click at [591, 310] on link "3" at bounding box center [595, 304] width 12 height 12
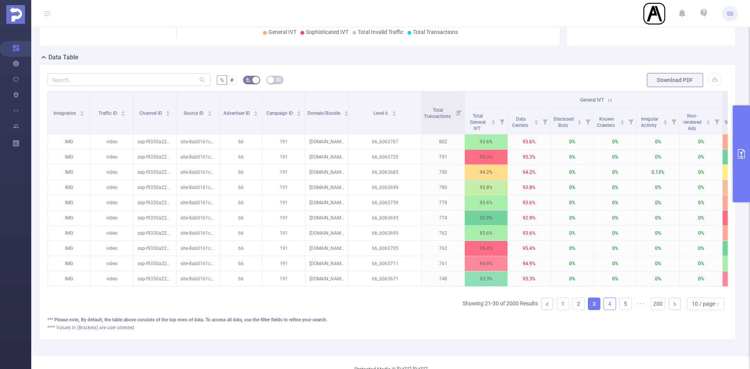
click at [605, 306] on link "4" at bounding box center [610, 304] width 12 height 12
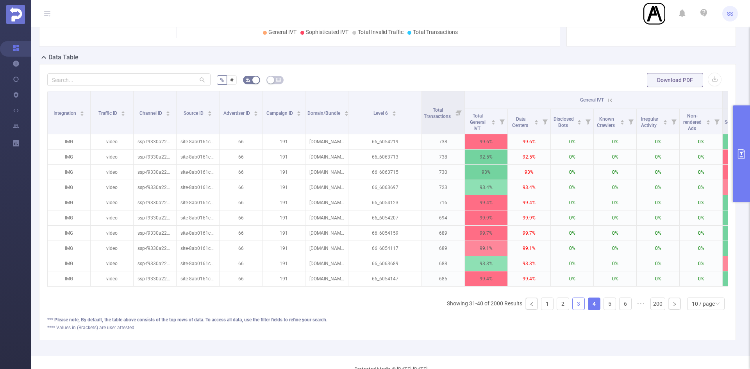
click at [576, 309] on link "3" at bounding box center [579, 304] width 12 height 12
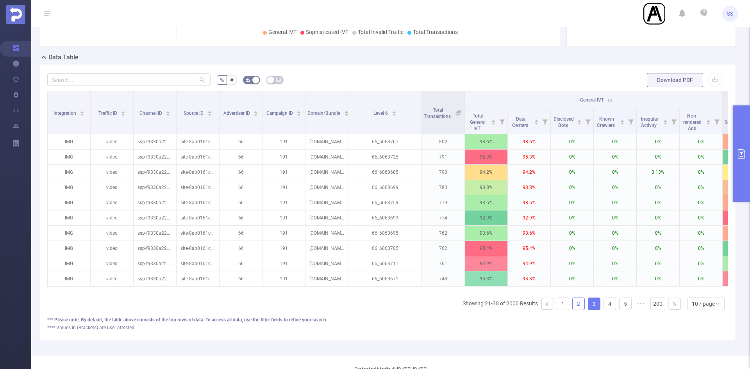
click at [573, 310] on li "2" at bounding box center [579, 304] width 13 height 13
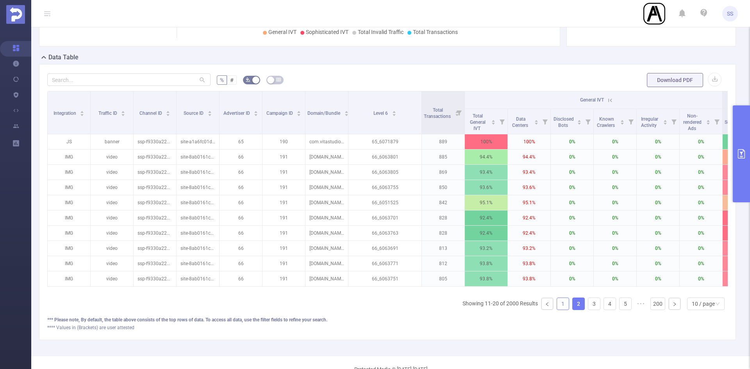
click at [562, 310] on li "1" at bounding box center [563, 304] width 13 height 13
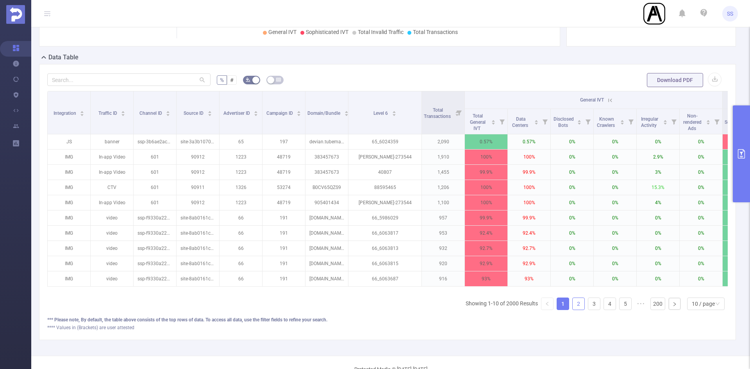
click at [573, 310] on link "2" at bounding box center [579, 304] width 12 height 12
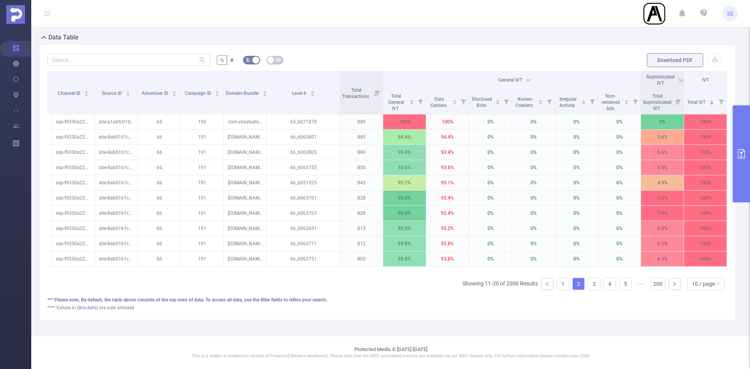
scroll to position [0, 88]
click at [746, 170] on button "primary" at bounding box center [741, 154] width 17 height 97
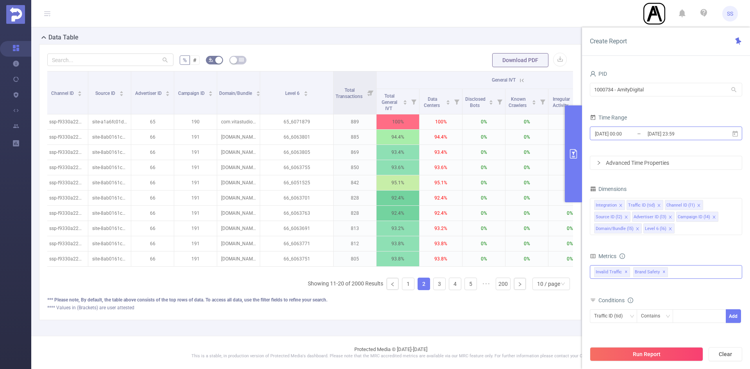
click at [672, 132] on input "[DATE] 23:59" at bounding box center [678, 134] width 63 height 11
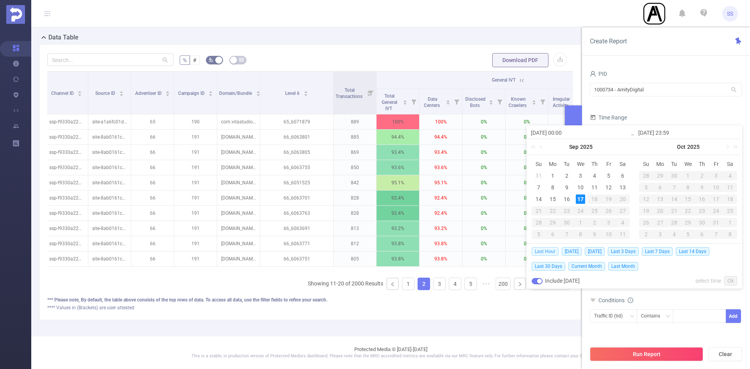
click at [550, 254] on span "Last Hour" at bounding box center [545, 251] width 27 height 9
type input "2025-09-17 06:00"
type input "2025-09-17 06:59"
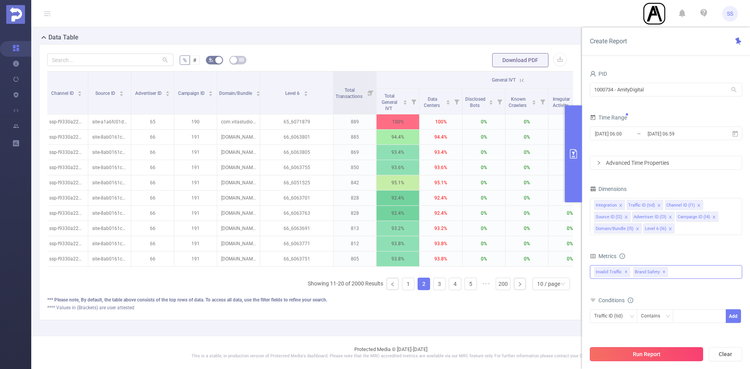
click at [647, 349] on button "Run Report" at bounding box center [646, 354] width 113 height 14
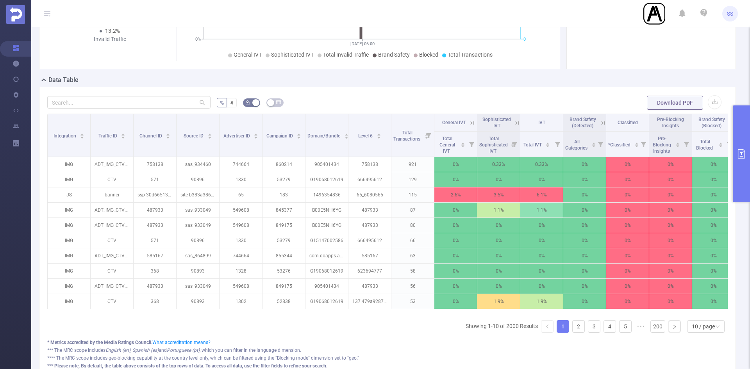
scroll to position [134, 0]
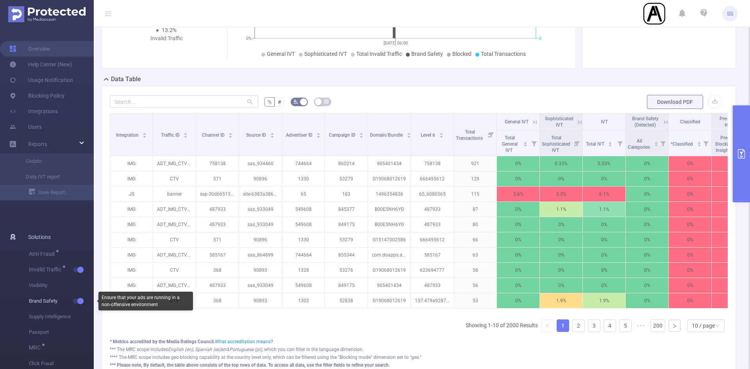
click at [75, 302] on span "button" at bounding box center [80, 301] width 10 height 4
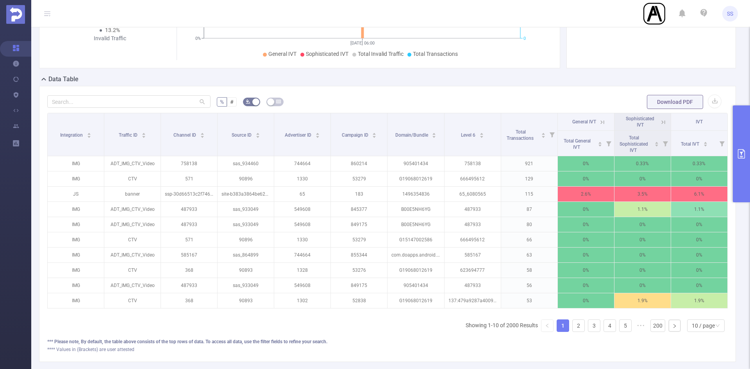
click at [599, 122] on icon at bounding box center [602, 122] width 7 height 7
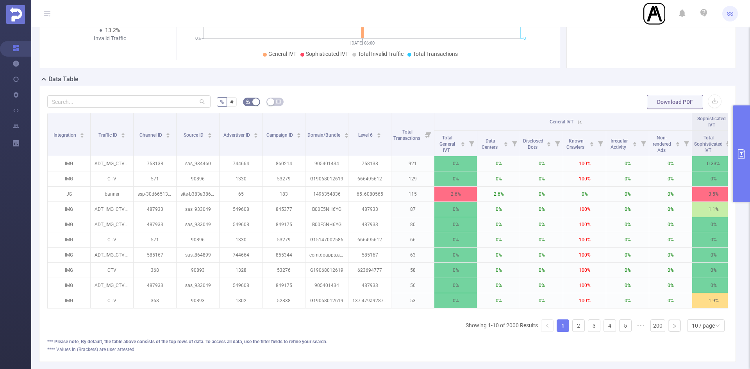
click at [580, 124] on icon at bounding box center [580, 122] width 7 height 7
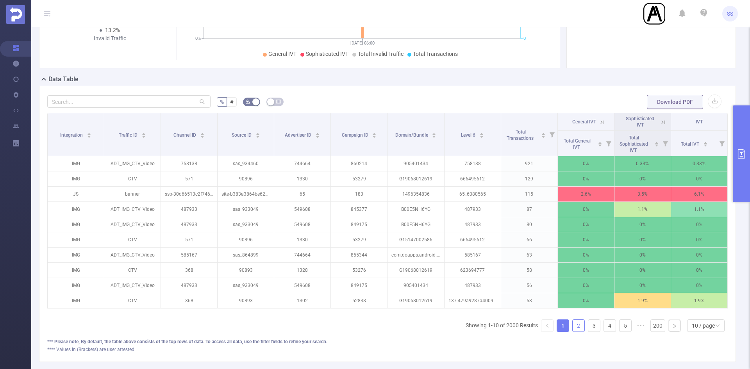
click at [573, 332] on link "2" at bounding box center [579, 326] width 12 height 12
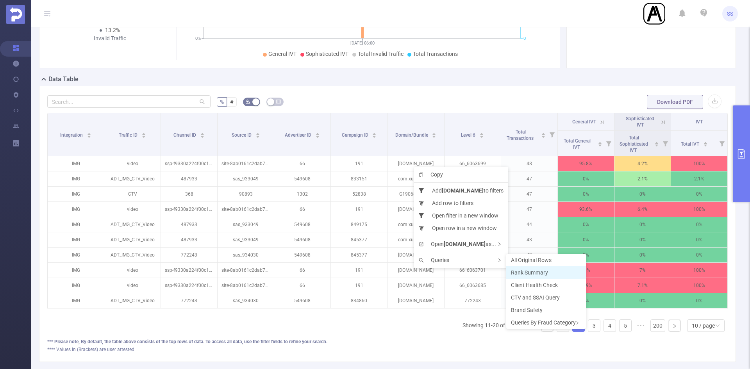
click at [532, 272] on span "Rank Summary" at bounding box center [529, 273] width 37 height 6
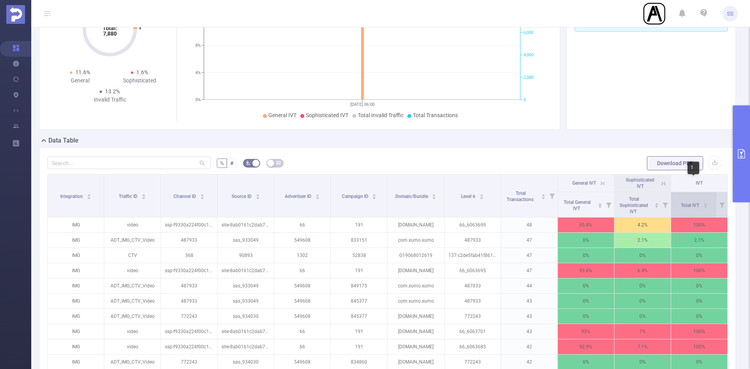
scroll to position [0, 0]
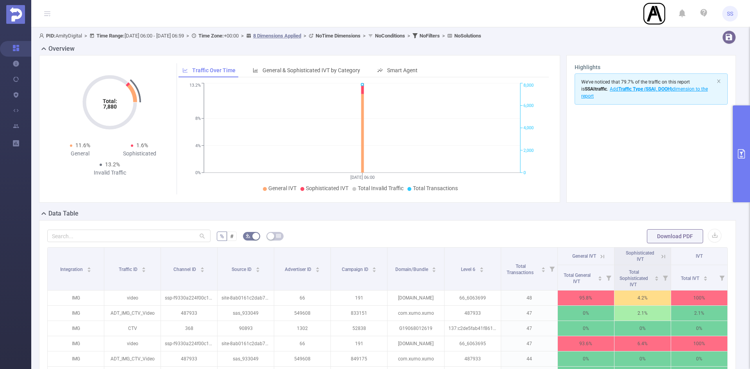
click at [744, 170] on button "primary" at bounding box center [741, 154] width 17 height 97
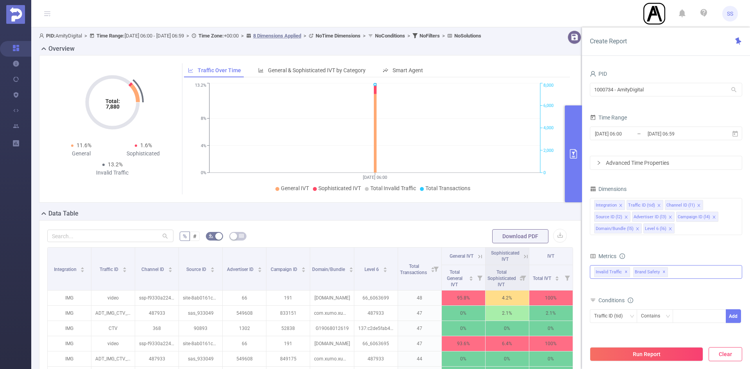
click at [734, 351] on button "Clear" at bounding box center [726, 354] width 34 height 14
click at [663, 272] on span "✕" at bounding box center [664, 272] width 3 height 9
click at [666, 129] on input "2025-09-17 06:59" at bounding box center [678, 134] width 63 height 11
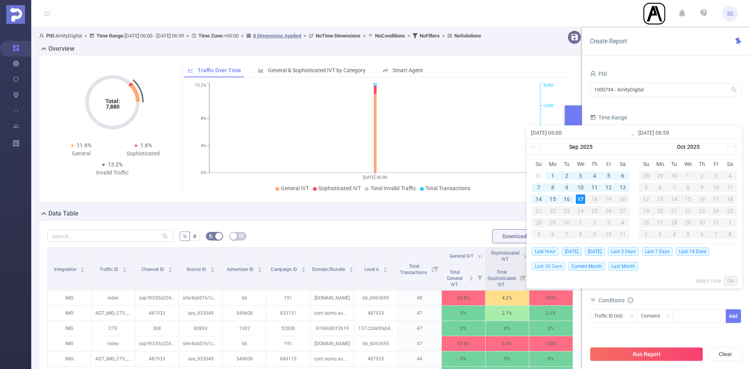
click at [552, 268] on span "Last 30 Days" at bounding box center [549, 266] width 34 height 9
type input "[DATE] 00:00"
type input "[DATE] 23:59"
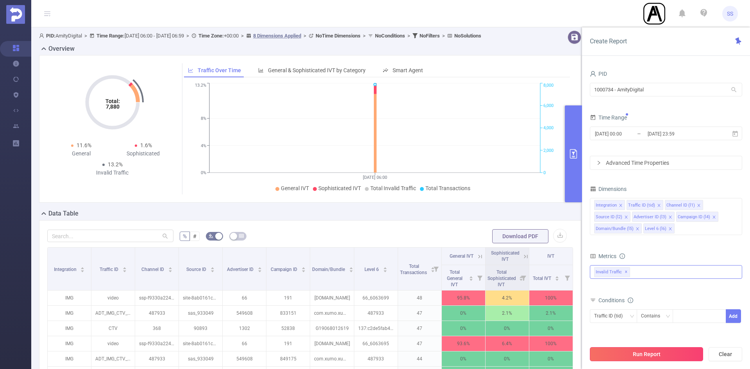
click at [660, 353] on button "Run Report" at bounding box center [646, 354] width 113 height 14
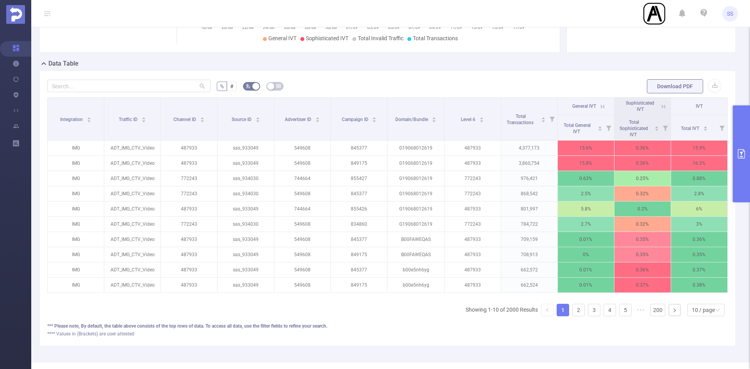
scroll to position [156, 0]
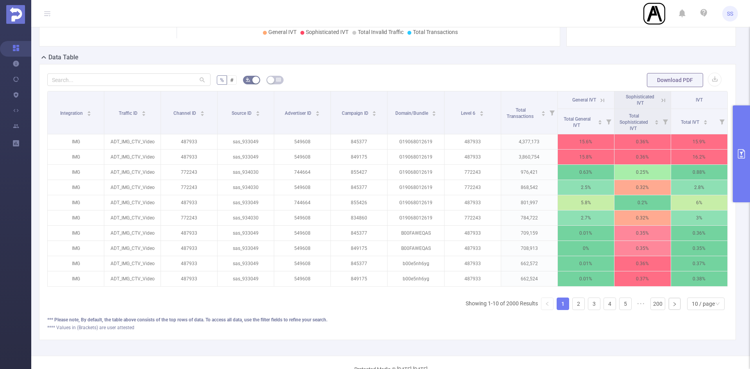
click at [599, 101] on icon at bounding box center [602, 100] width 7 height 7
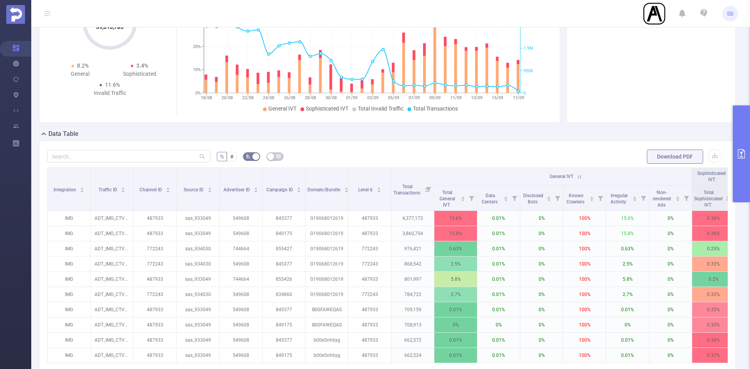
scroll to position [0, 0]
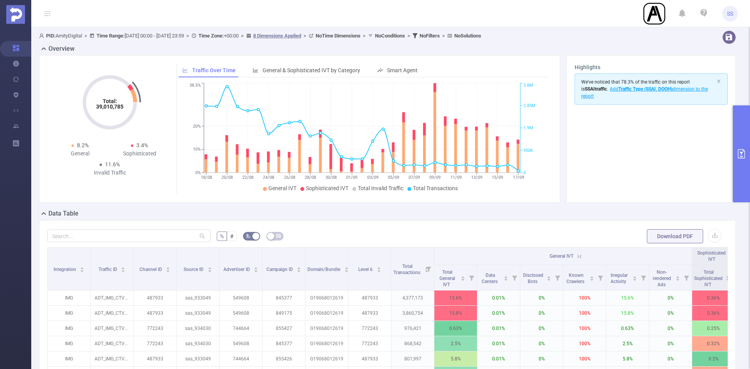
click at [740, 129] on button "primary" at bounding box center [741, 154] width 17 height 97
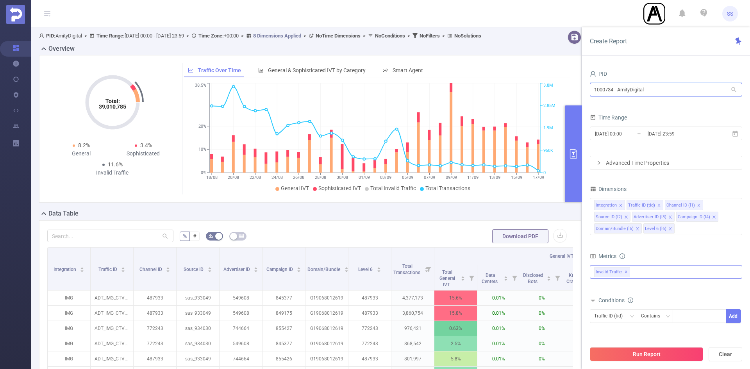
drag, startPoint x: 683, startPoint y: 90, endPoint x: 423, endPoint y: 67, distance: 260.6
click at [423, 67] on section "PID: AmityDigital > Time Range: 2025-08-18 00:00 - 2025-09-17 23:59 > Time Zone…" at bounding box center [390, 269] width 719 height 485
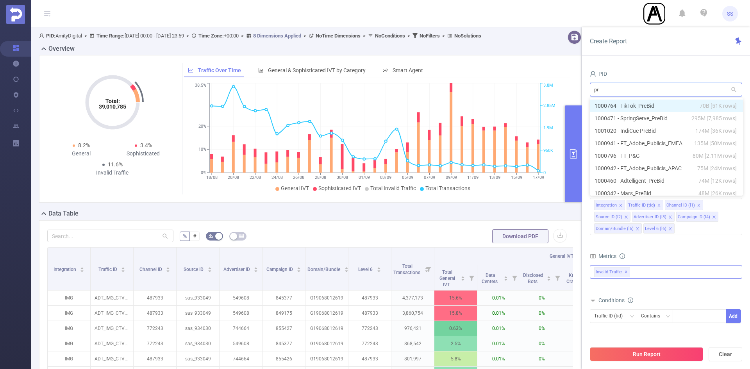
type input "pro"
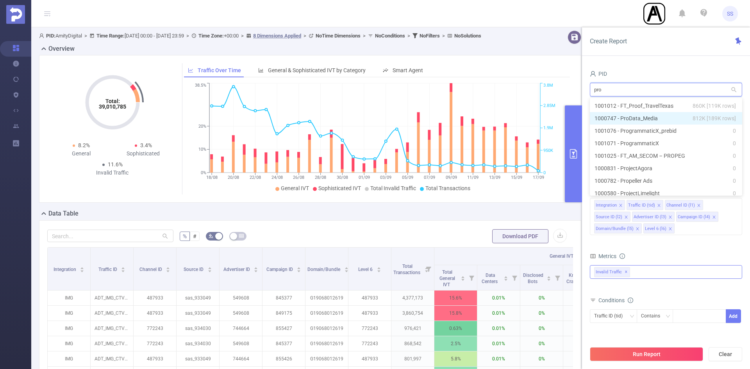
click at [632, 116] on li "1000747 - ProData_Media 812K [189K rows]" at bounding box center [666, 118] width 152 height 13
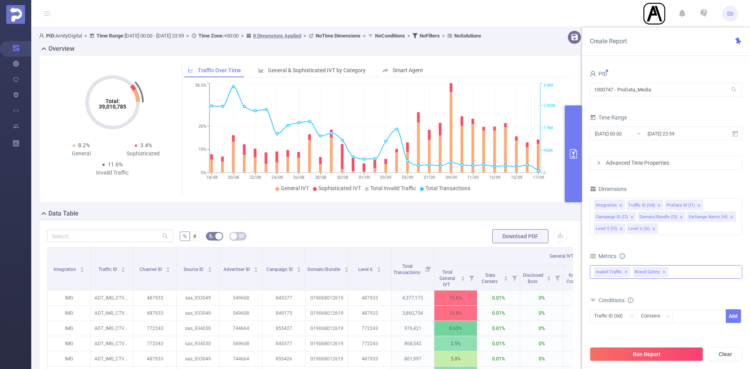
click at [663, 274] on span "✕" at bounding box center [664, 272] width 3 height 9
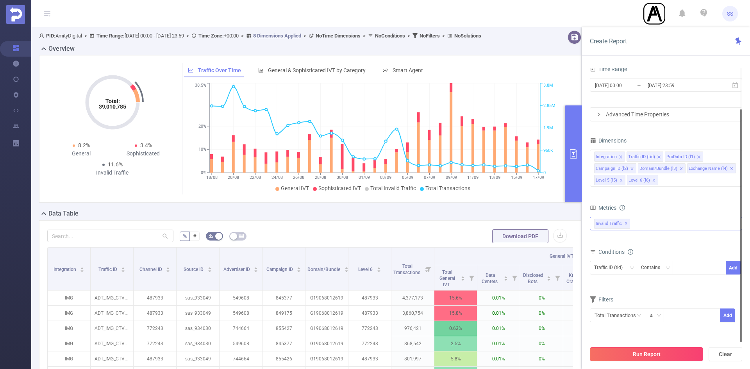
click at [654, 360] on button "Run Report" at bounding box center [646, 354] width 113 height 14
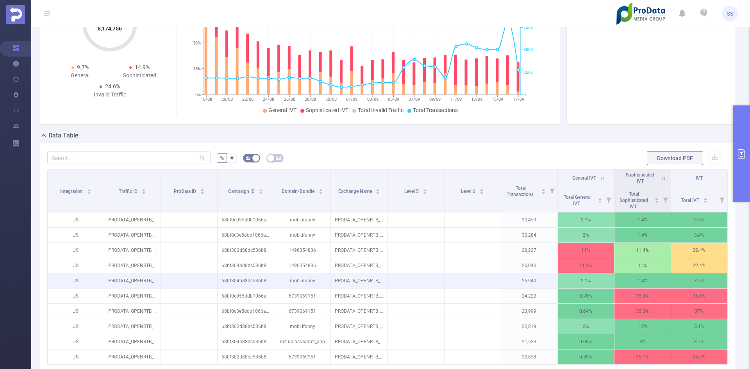
scroll to position [117, 0]
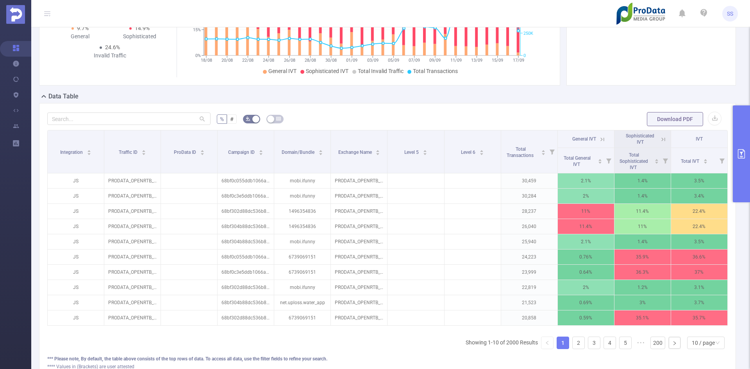
click at [662, 140] on icon at bounding box center [664, 140] width 4 height 4
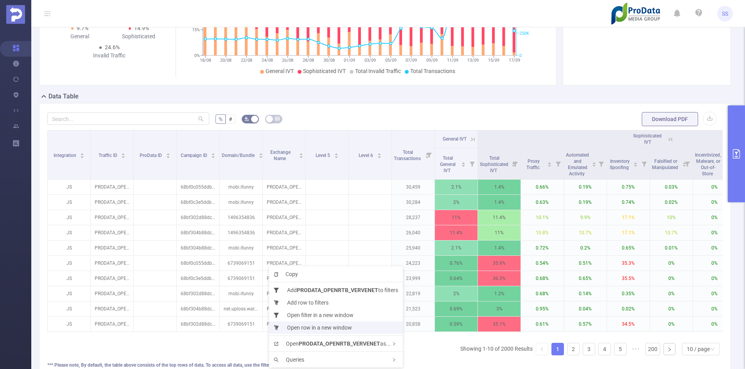
click at [340, 327] on li "Open row in a new window" at bounding box center [336, 328] width 134 height 13
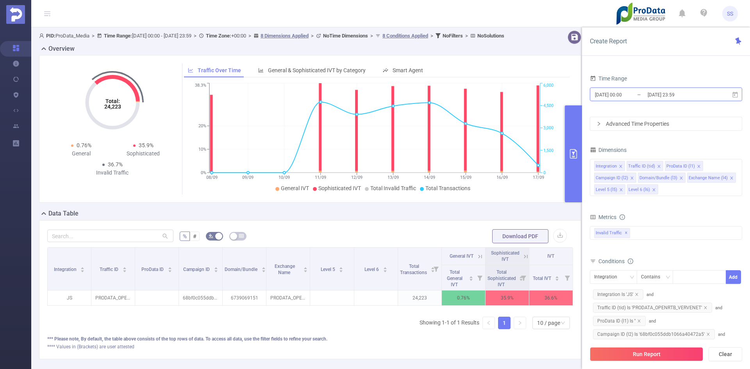
click at [686, 95] on input "[DATE] 23:59" at bounding box center [678, 95] width 63 height 11
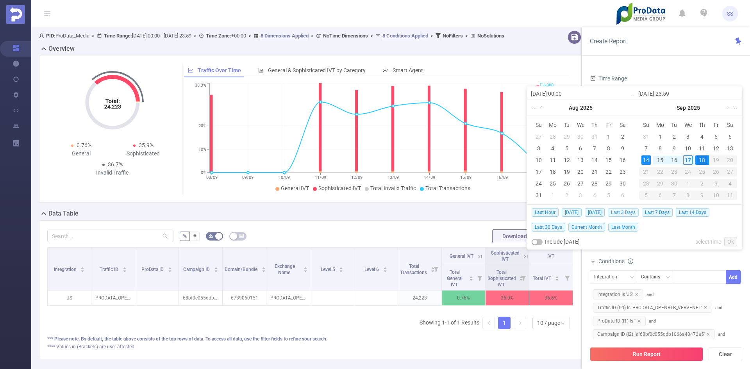
click at [631, 210] on span "Last 3 Days" at bounding box center [623, 212] width 31 height 9
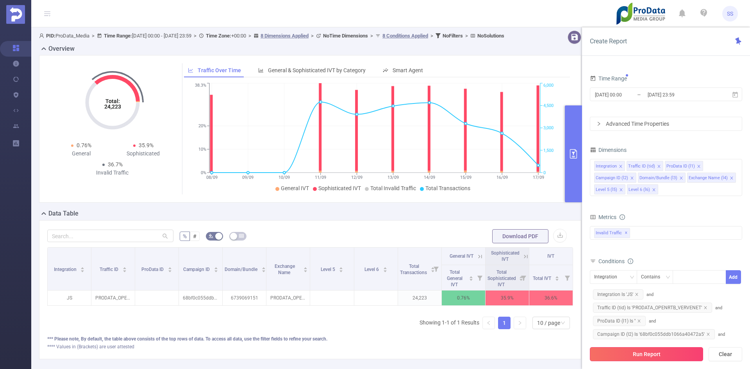
click at [670, 349] on button "Run Report" at bounding box center [646, 354] width 113 height 14
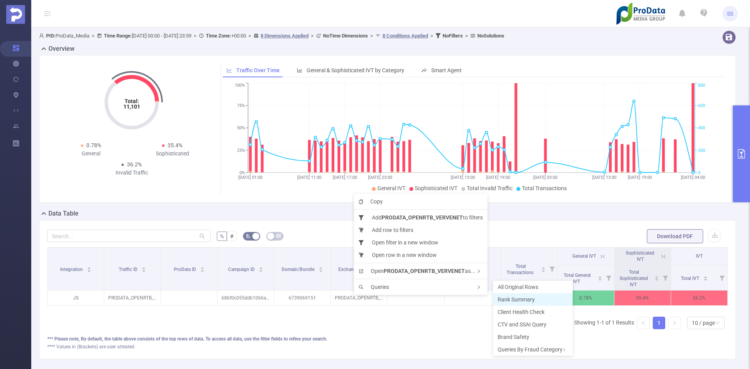
click at [526, 299] on span "Rank Summary" at bounding box center [516, 300] width 37 height 6
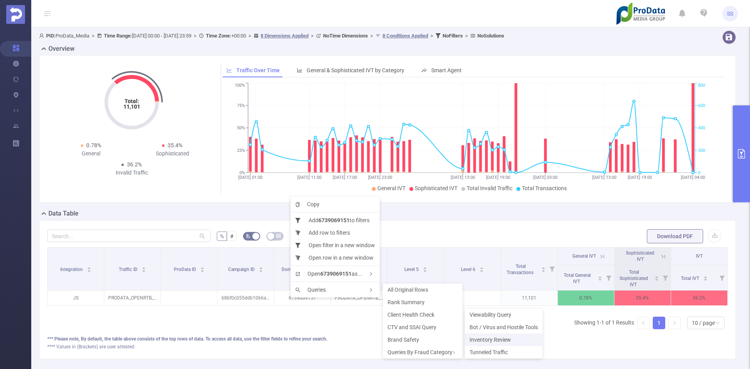
click at [487, 341] on span "Inventory Review" at bounding box center [490, 340] width 41 height 6
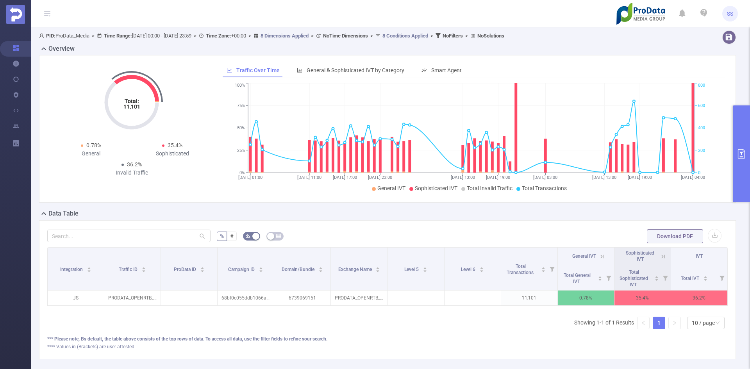
click at [748, 141] on button "primary" at bounding box center [741, 154] width 17 height 97
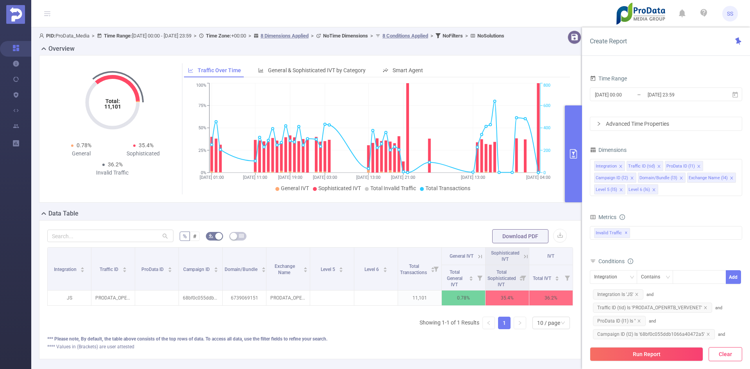
click at [729, 356] on button "Clear" at bounding box center [726, 354] width 34 height 14
type input "[DATE] 07:00"
type input "[DATE] 07:59"
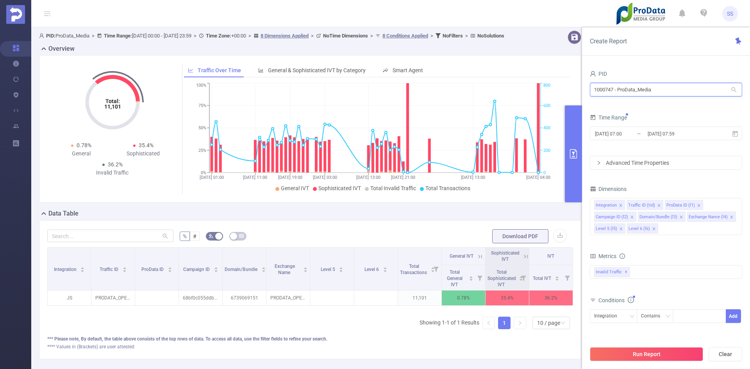
drag, startPoint x: 681, startPoint y: 89, endPoint x: 526, endPoint y: 85, distance: 155.6
click at [526, 85] on section "PID: ProData_Media > Time Range: [DATE] 00:00 - [DATE] 23:59 > Time Zone: +00:0…" at bounding box center [390, 201] width 719 height 348
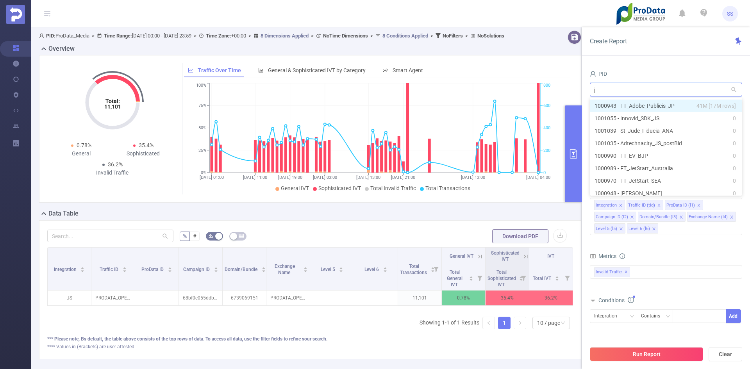
type input "jp"
click at [666, 104] on li "1000943 - FT_Adobe_Publicis_JP 41M [17M rows]" at bounding box center [666, 106] width 152 height 13
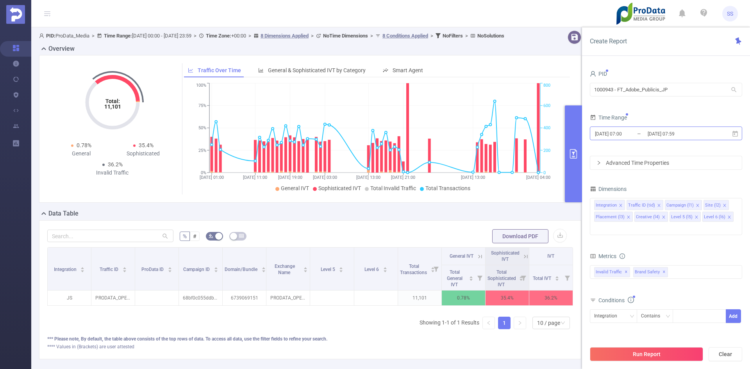
click at [664, 133] on input "[DATE] 07:59" at bounding box center [678, 134] width 63 height 11
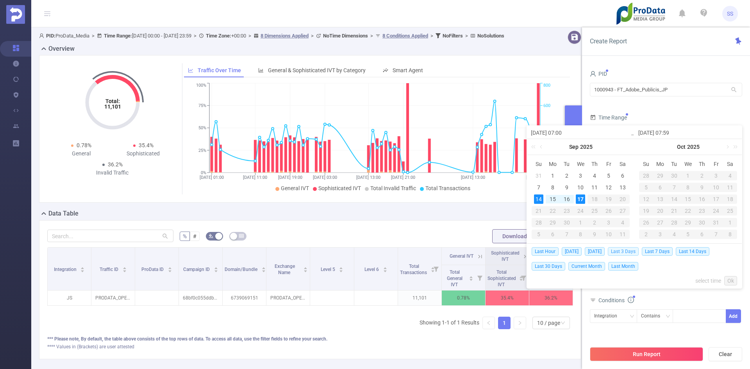
click at [629, 251] on span "Last 3 Days" at bounding box center [623, 251] width 31 height 9
type input "[DATE] 00:00"
type input "[DATE] 23:59"
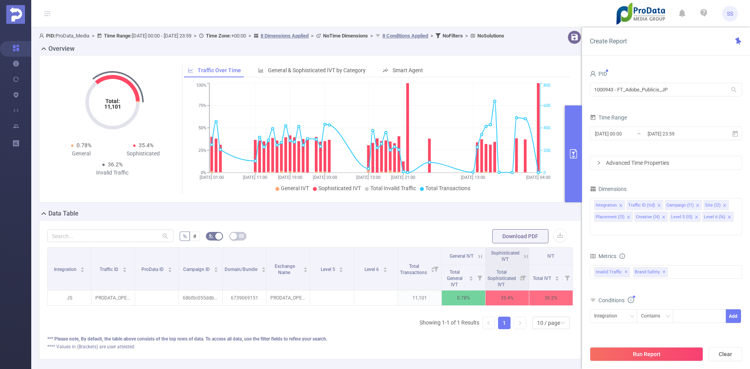
click at [642, 357] on button "Run Report" at bounding box center [646, 354] width 113 height 14
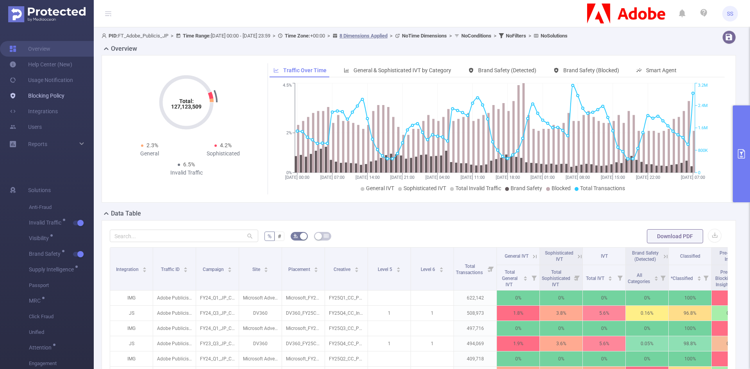
click at [53, 97] on link "Blocking Policy" at bounding box center [36, 96] width 55 height 16
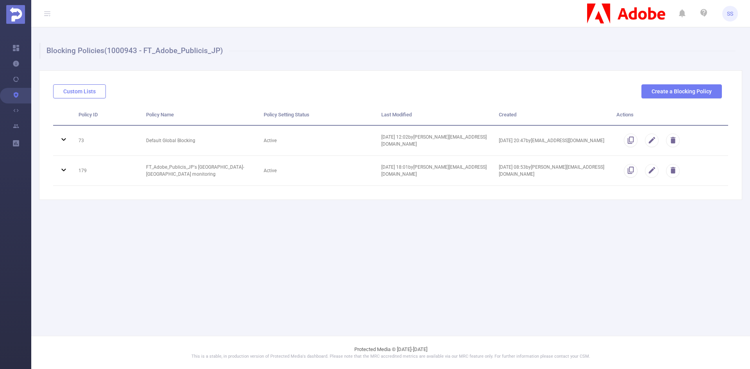
click at [97, 93] on button "Custom Lists" at bounding box center [79, 91] width 53 height 14
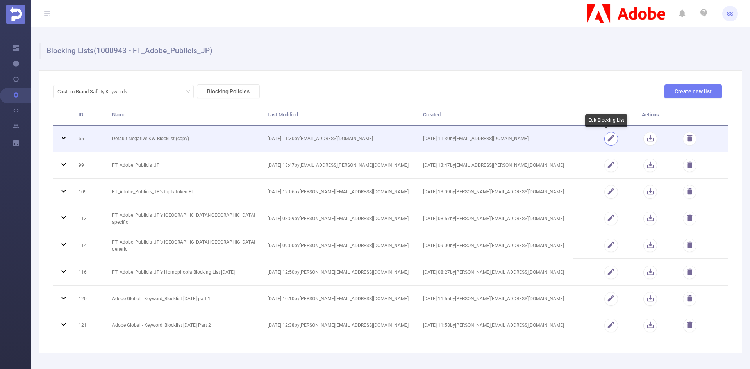
click at [612, 139] on button "button" at bounding box center [612, 139] width 14 height 14
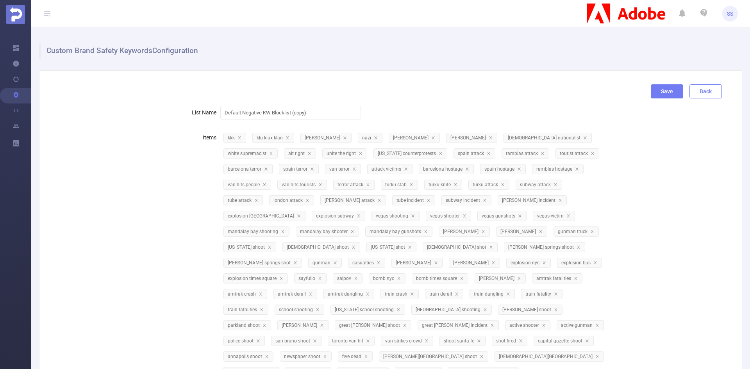
click at [700, 88] on button "Back" at bounding box center [706, 91] width 32 height 14
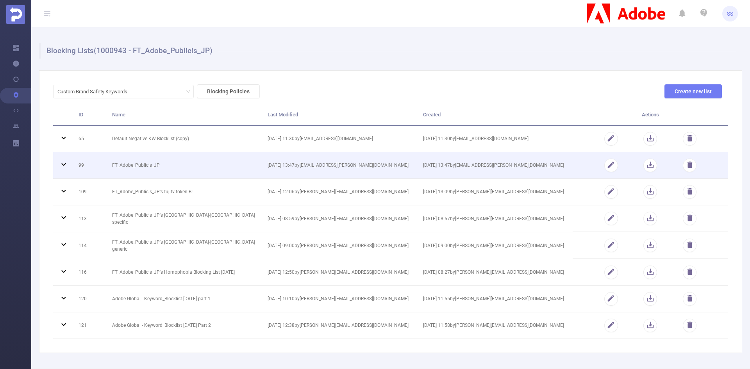
click at [62, 164] on icon at bounding box center [63, 164] width 9 height 9
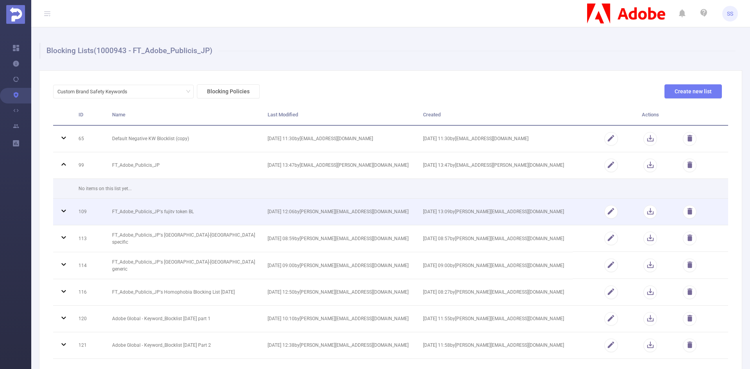
click at [125, 202] on td "FT_Adobe_Publicis_JP's fujitv token BL" at bounding box center [184, 212] width 156 height 27
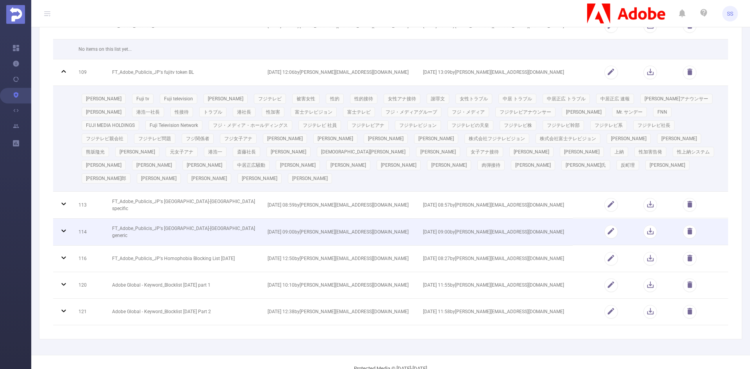
scroll to position [145, 0]
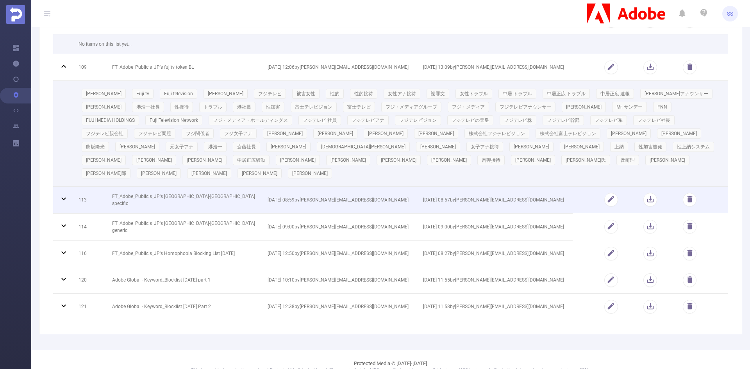
click at [285, 197] on span "[DATE] 08:59 by [PERSON_NAME][EMAIL_ADDRESS][DOMAIN_NAME]" at bounding box center [338, 199] width 141 height 5
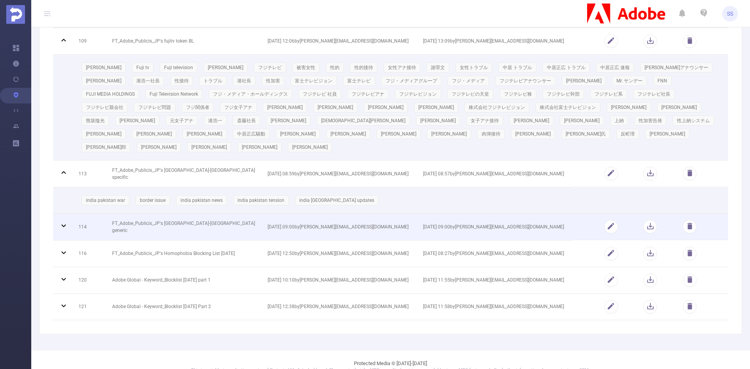
click at [296, 217] on td "[DATE] 09:00 by [PERSON_NAME][EMAIL_ADDRESS][DOMAIN_NAME]" at bounding box center [340, 227] width 156 height 27
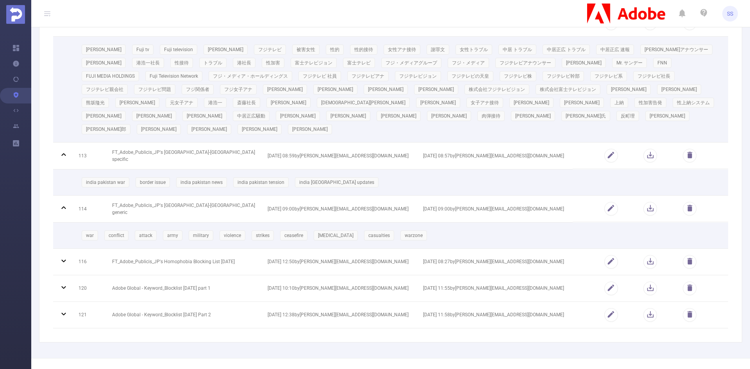
scroll to position [197, 0]
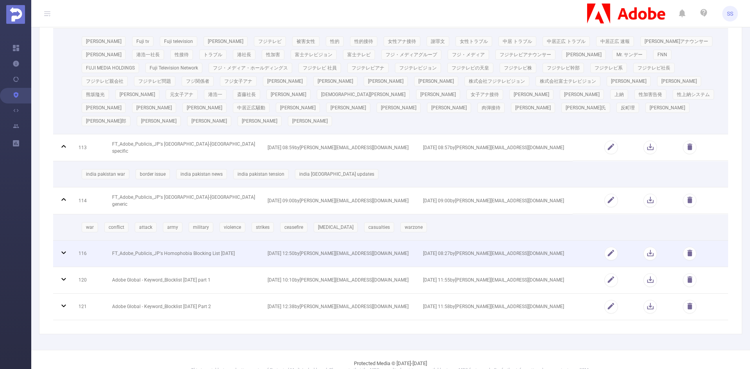
click at [299, 241] on td "[DATE] 12:50 by [PERSON_NAME][EMAIL_ADDRESS][DOMAIN_NAME]" at bounding box center [340, 254] width 156 height 27
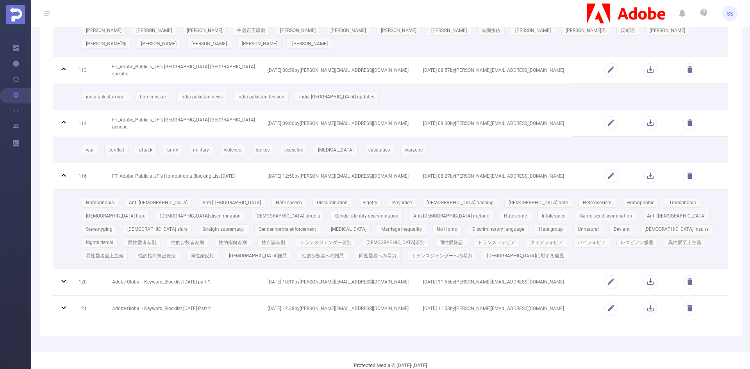
scroll to position [275, 0]
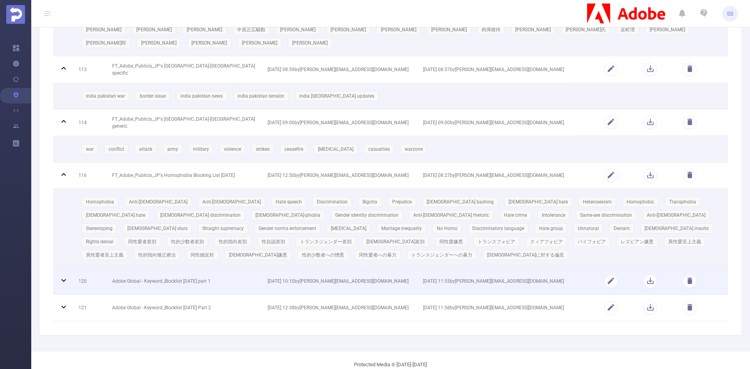
click at [319, 272] on td "[DATE] 10:10 by [PERSON_NAME][EMAIL_ADDRESS][DOMAIN_NAME]" at bounding box center [340, 282] width 156 height 27
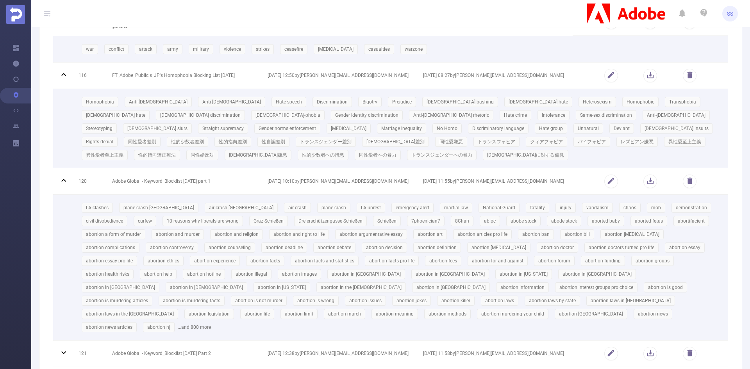
scroll to position [392, 0]
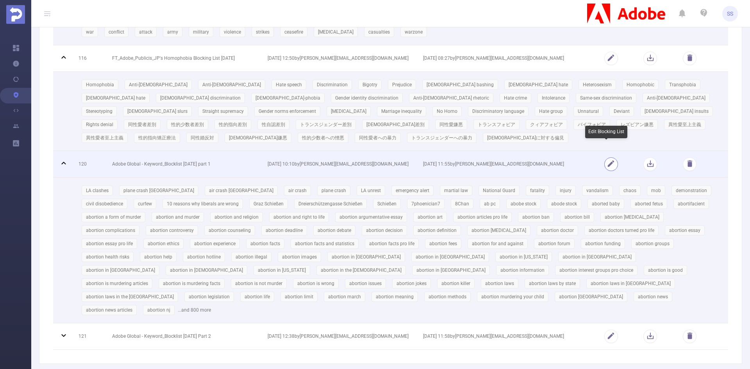
click at [605, 158] on button "button" at bounding box center [612, 165] width 14 height 14
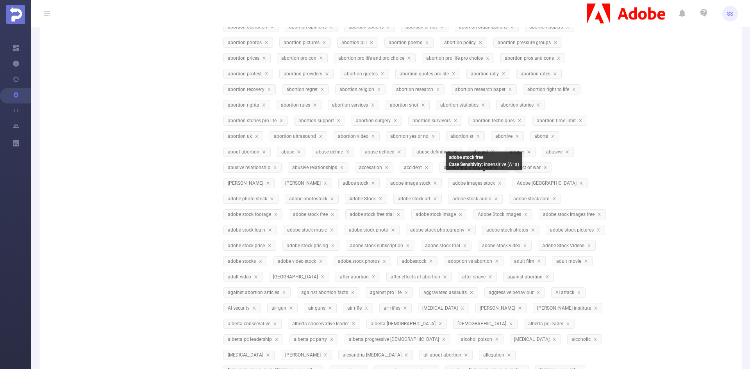
scroll to position [1360, 0]
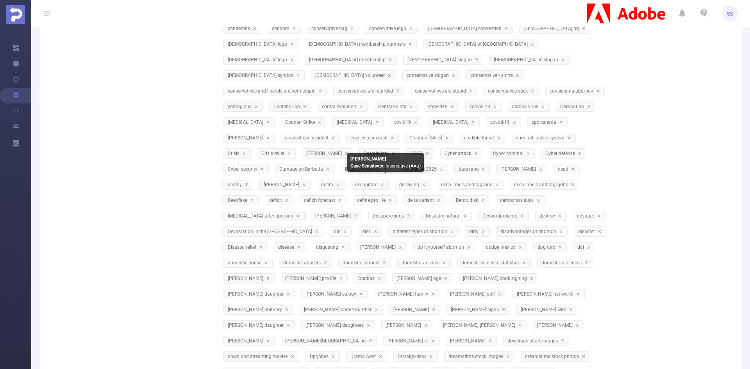
click at [270, 277] on icon "icon: close" at bounding box center [268, 279] width 4 height 4
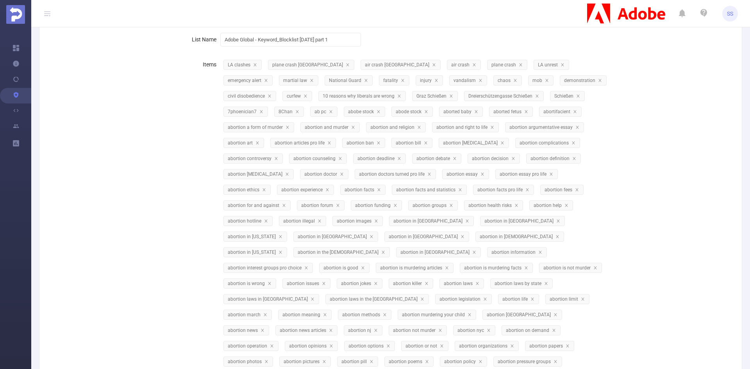
scroll to position [0, 0]
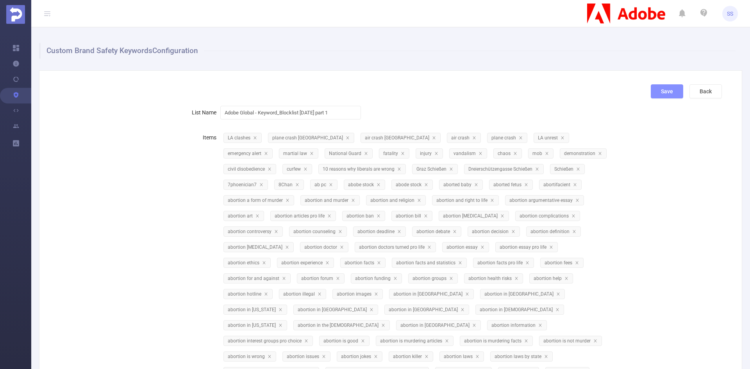
click at [657, 92] on button "Save" at bounding box center [667, 91] width 32 height 14
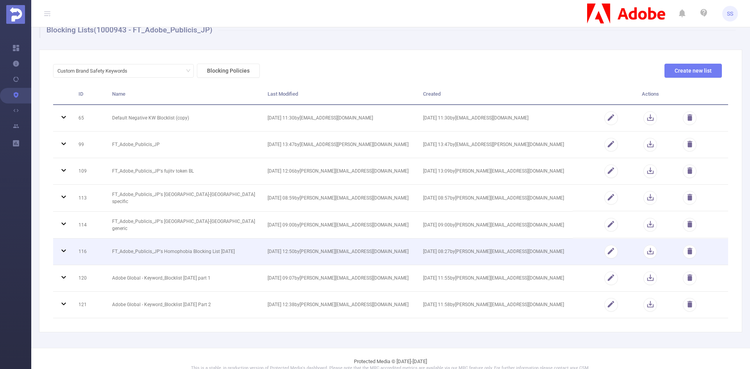
scroll to position [32, 0]
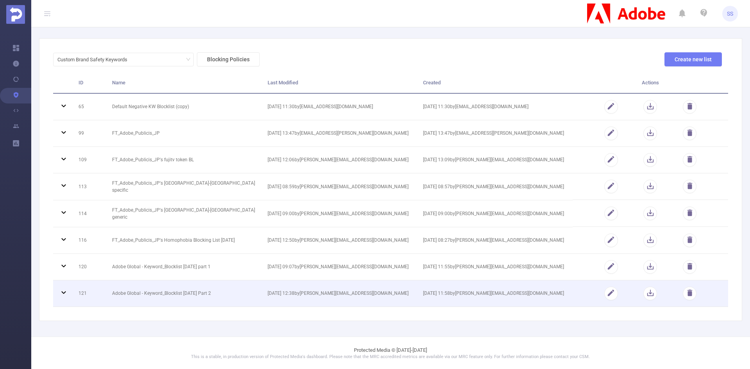
click at [311, 295] on td "[DATE] 12:38 by [PERSON_NAME][EMAIL_ADDRESS][DOMAIN_NAME]" at bounding box center [340, 294] width 156 height 27
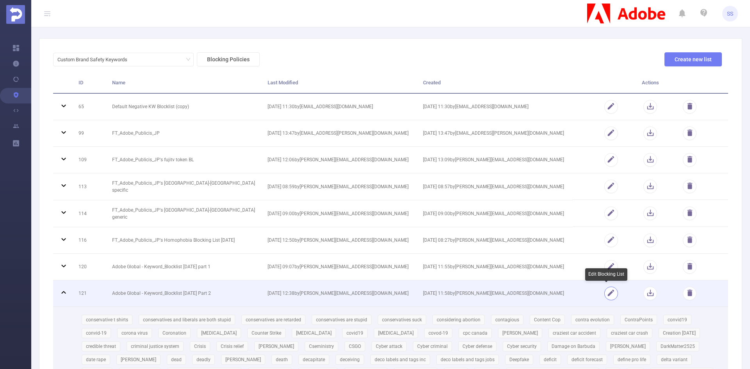
click at [608, 295] on button "button" at bounding box center [612, 294] width 14 height 14
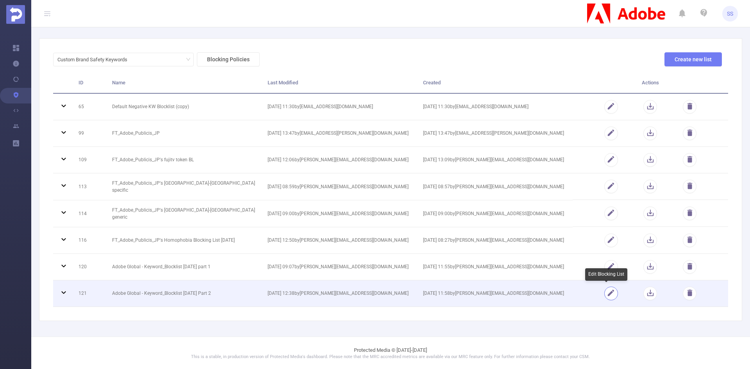
click at [608, 294] on button "button" at bounding box center [612, 294] width 14 height 14
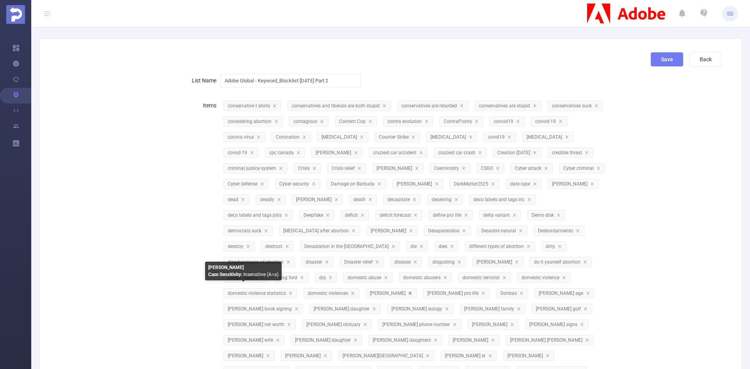
click at [408, 293] on icon "icon: close" at bounding box center [410, 294] width 4 height 4
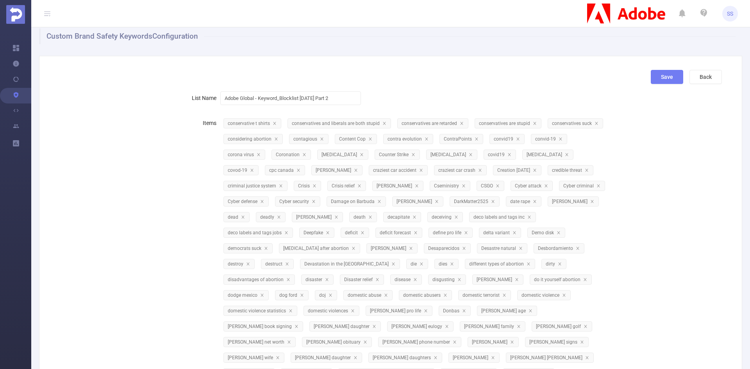
scroll to position [0, 0]
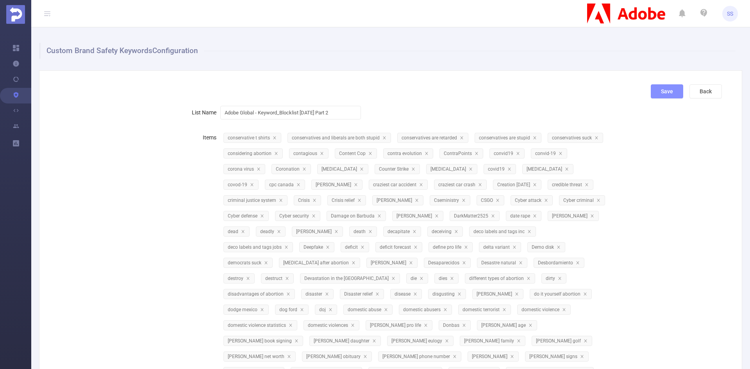
click at [654, 91] on button "Save" at bounding box center [667, 91] width 32 height 14
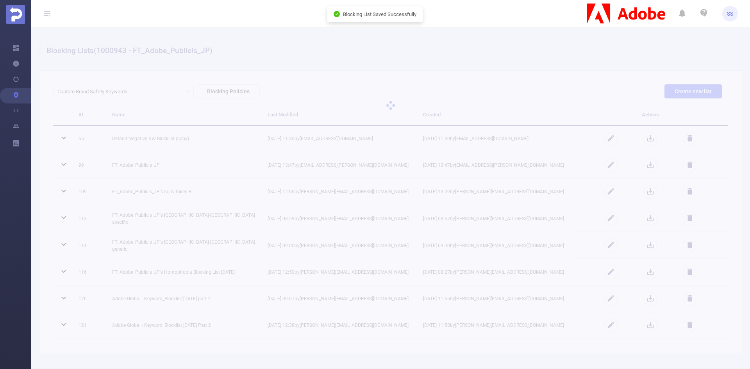
click at [222, 243] on div "Blocking Lists (1000943 - FT_Adobe_Publicis_JP) Custom Brand Safety Keywords Bl…" at bounding box center [390, 198] width 719 height 342
click at [383, 58] on div at bounding box center [390, 105] width 719 height 156
